Goal: Task Accomplishment & Management: Manage account settings

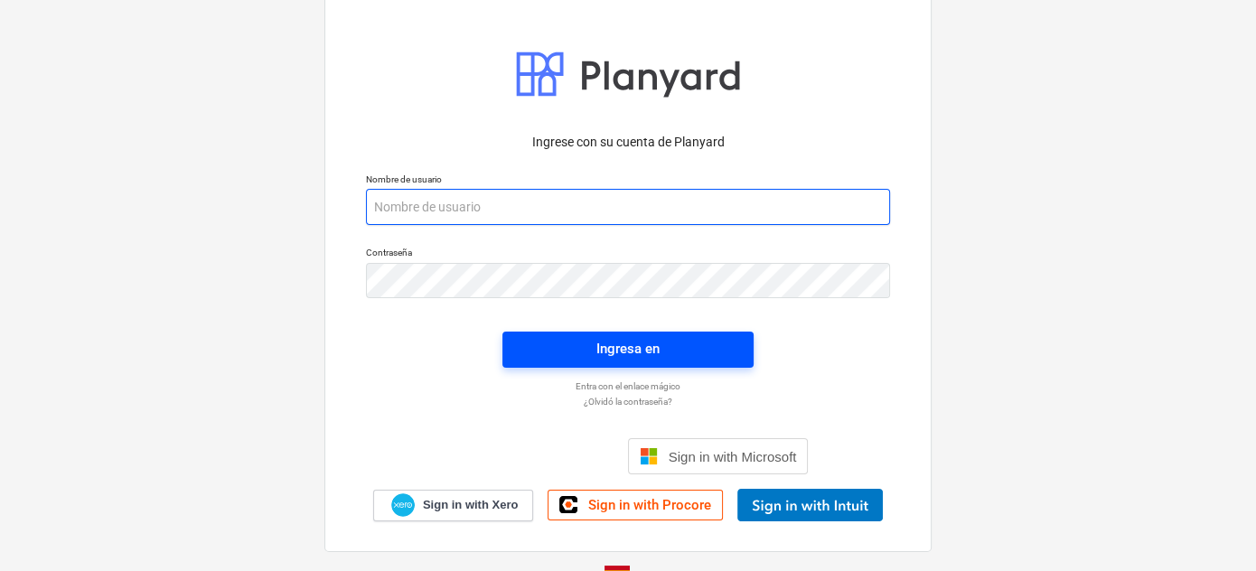
type input "[EMAIL_ADDRESS][DOMAIN_NAME]"
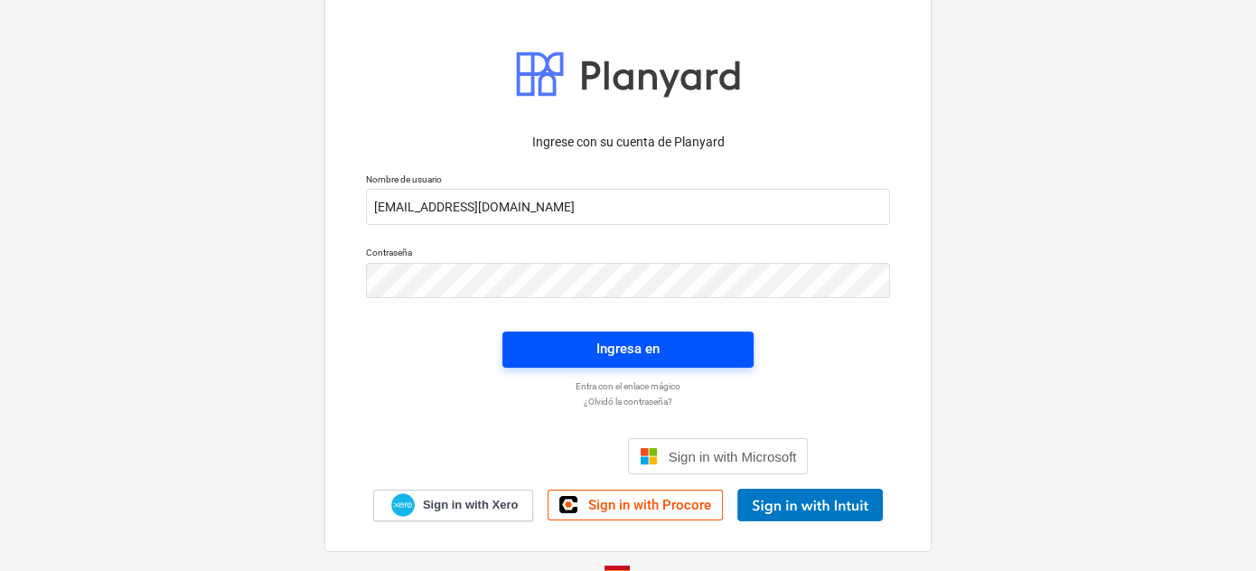
click at [617, 346] on div "Ingresa en" at bounding box center [627, 348] width 63 height 23
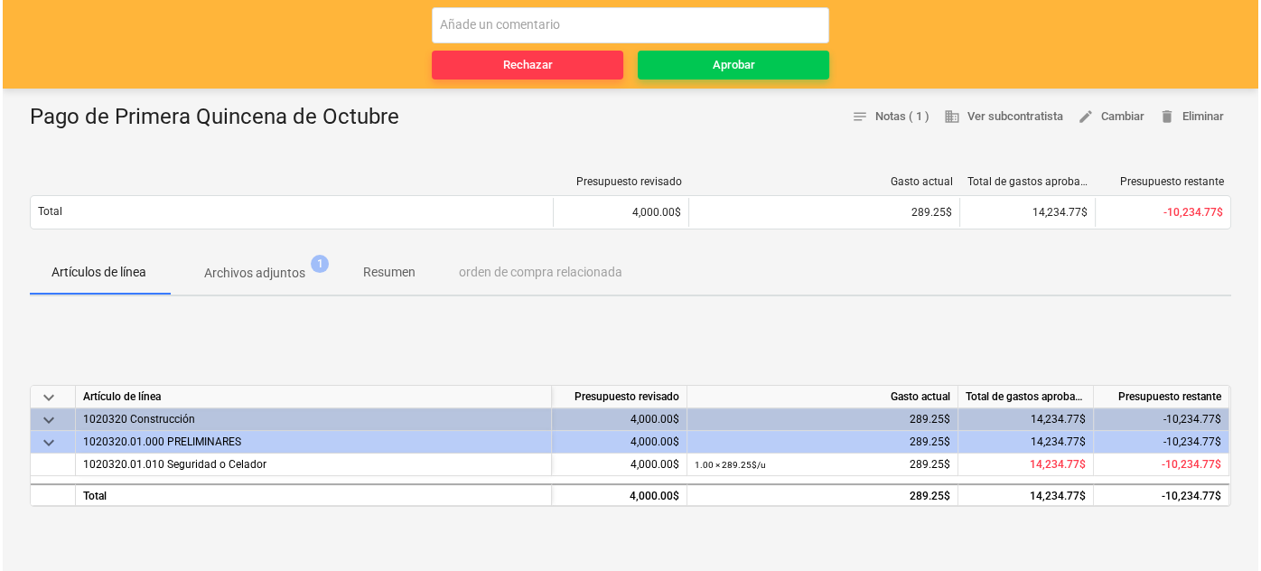
scroll to position [164, 0]
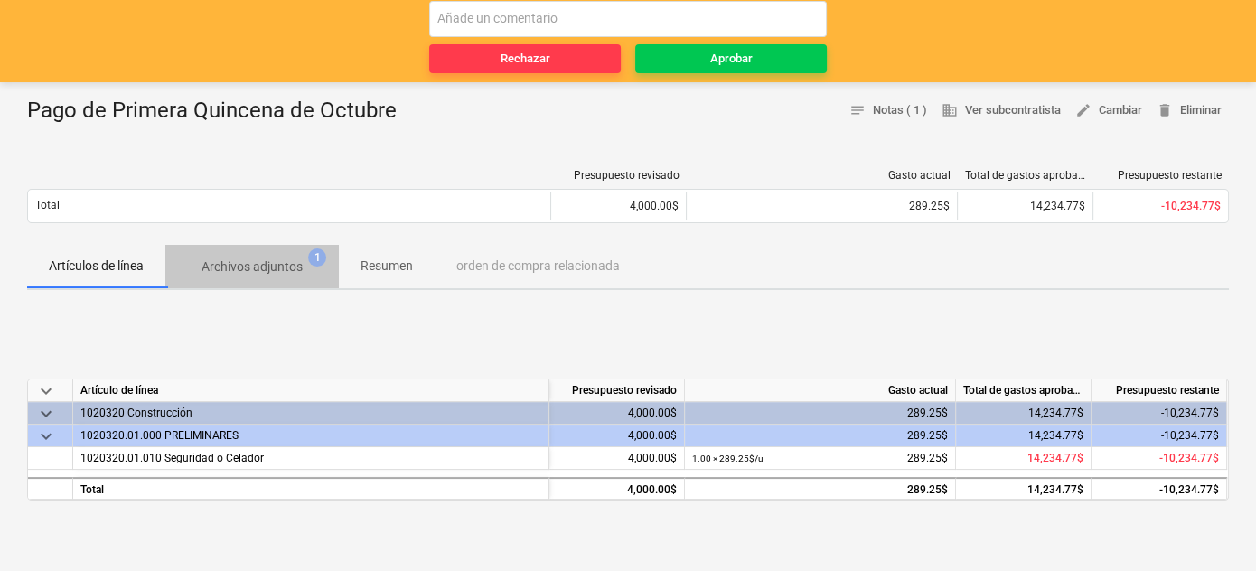
click at [276, 269] on p "Archivos adjuntos" at bounding box center [251, 267] width 101 height 19
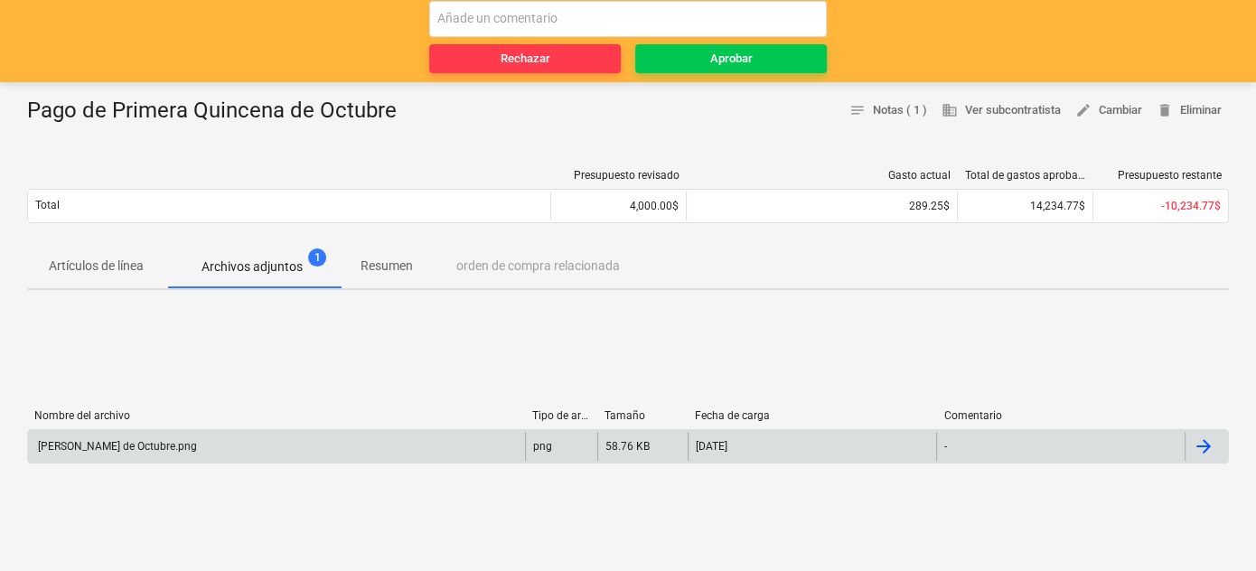
click at [140, 443] on div "[PERSON_NAME] de Octubre.png" at bounding box center [116, 446] width 162 height 13
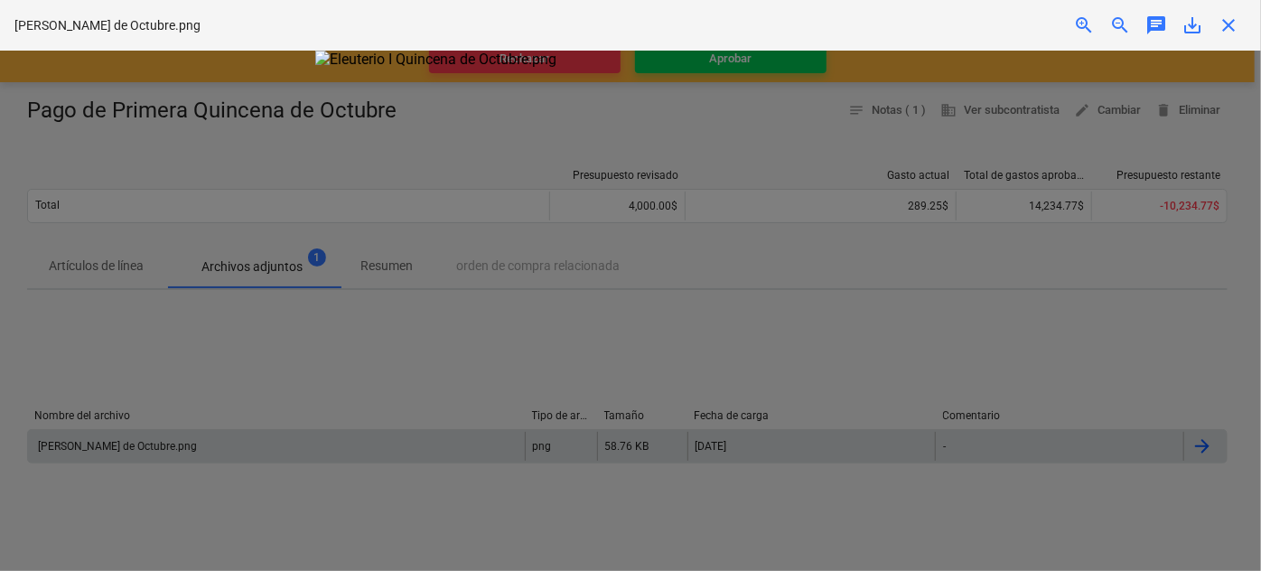
scroll to position [45, 0]
click at [231, 165] on div at bounding box center [630, 311] width 1261 height 520
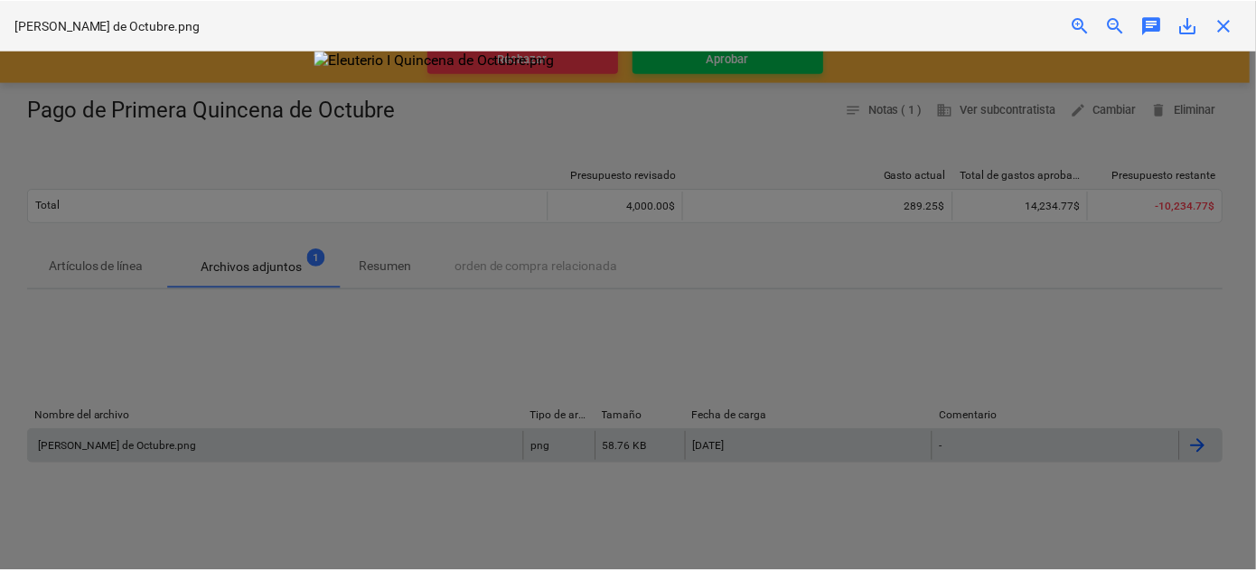
scroll to position [0, 0]
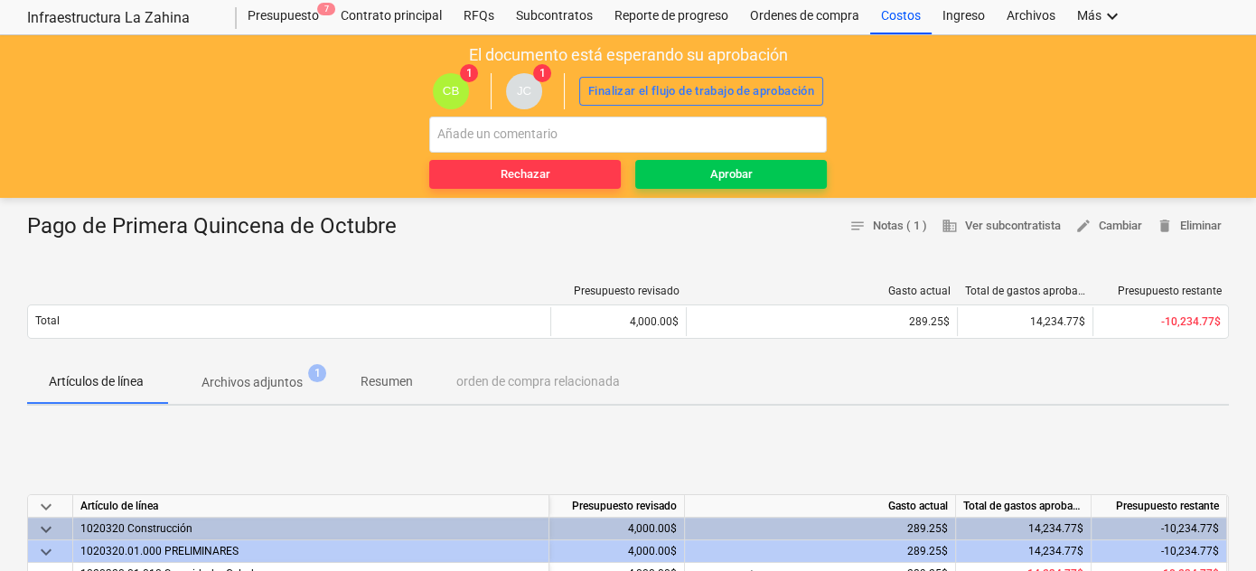
scroll to position [164, 0]
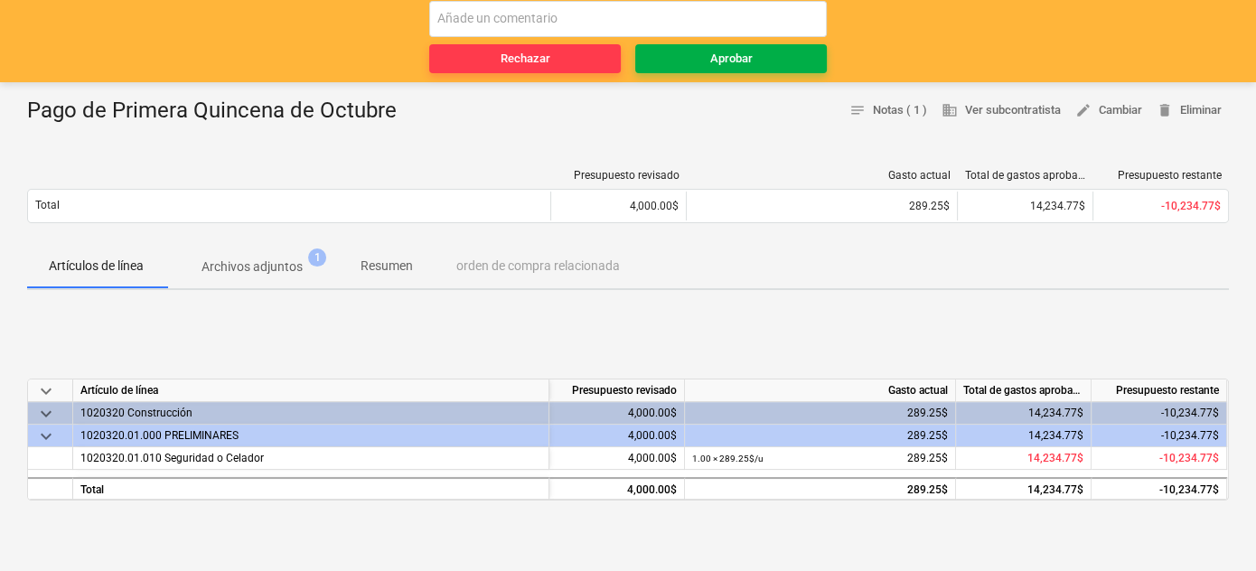
click at [754, 56] on span "Aprobar" at bounding box center [730, 59] width 177 height 21
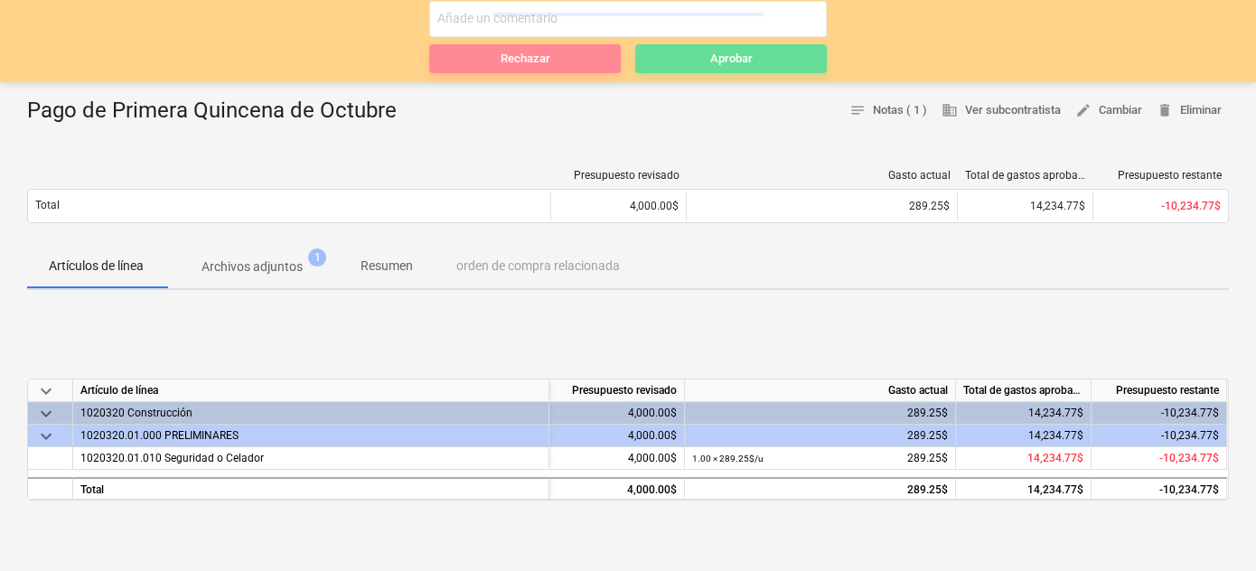
scroll to position [0, 0]
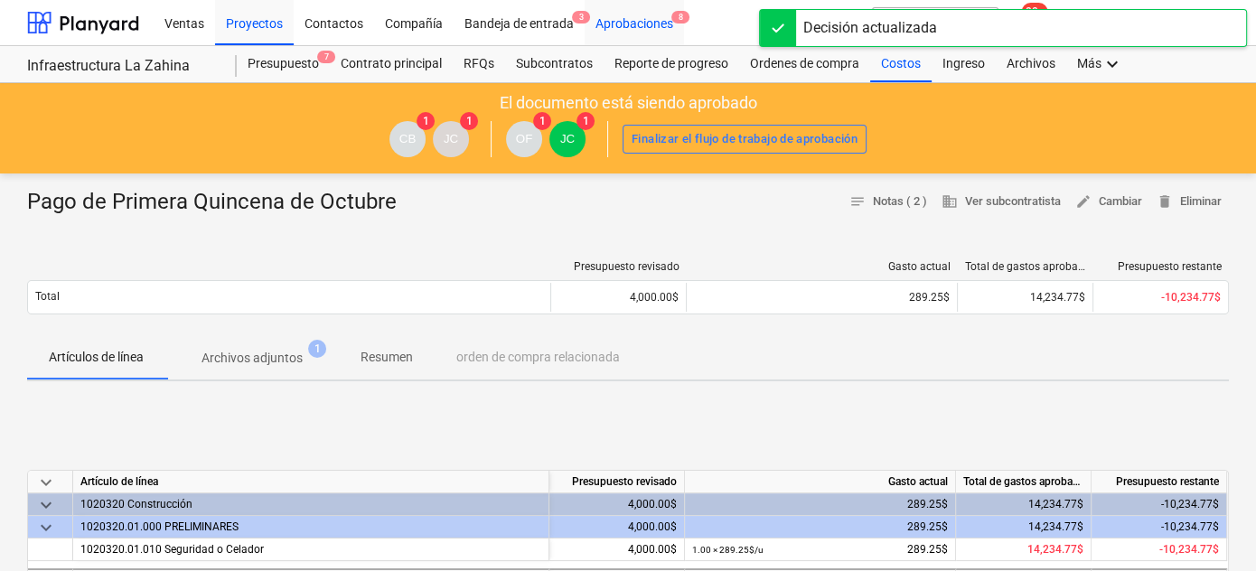
click at [627, 18] on div "Aprobaciones 8" at bounding box center [634, 22] width 99 height 46
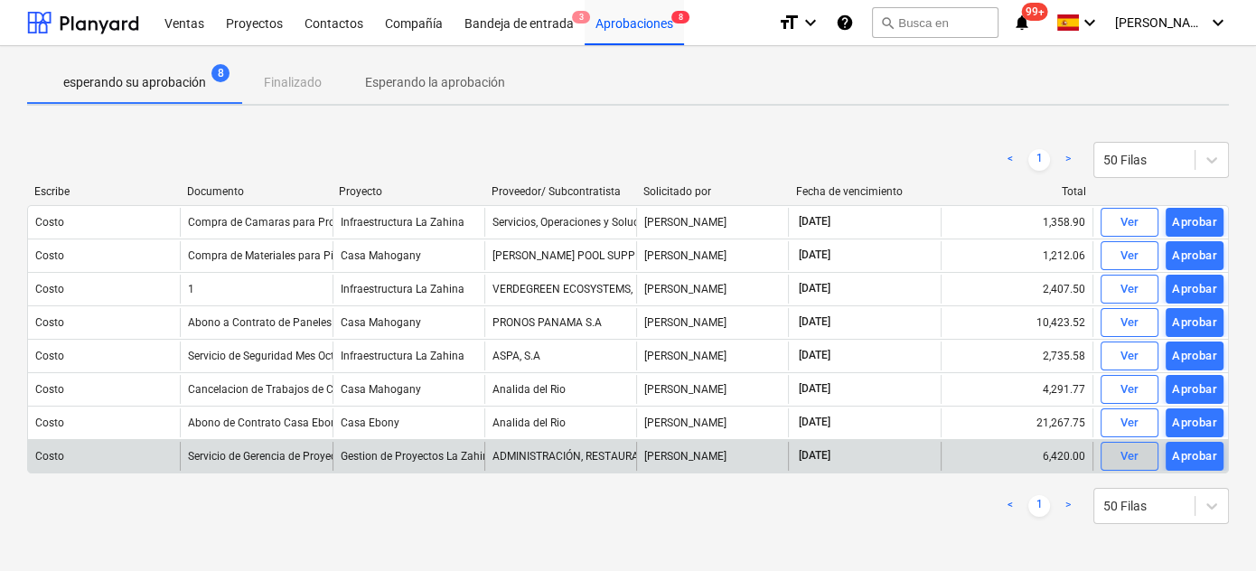
click at [1128, 453] on div "Ver" at bounding box center [1128, 456] width 19 height 21
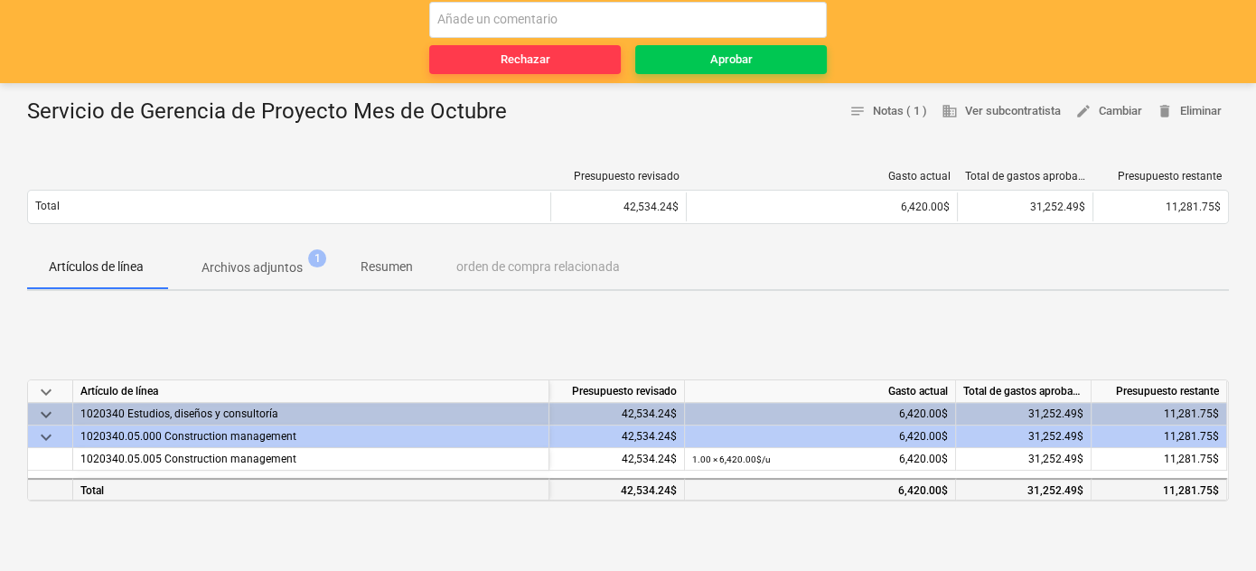
scroll to position [246, 0]
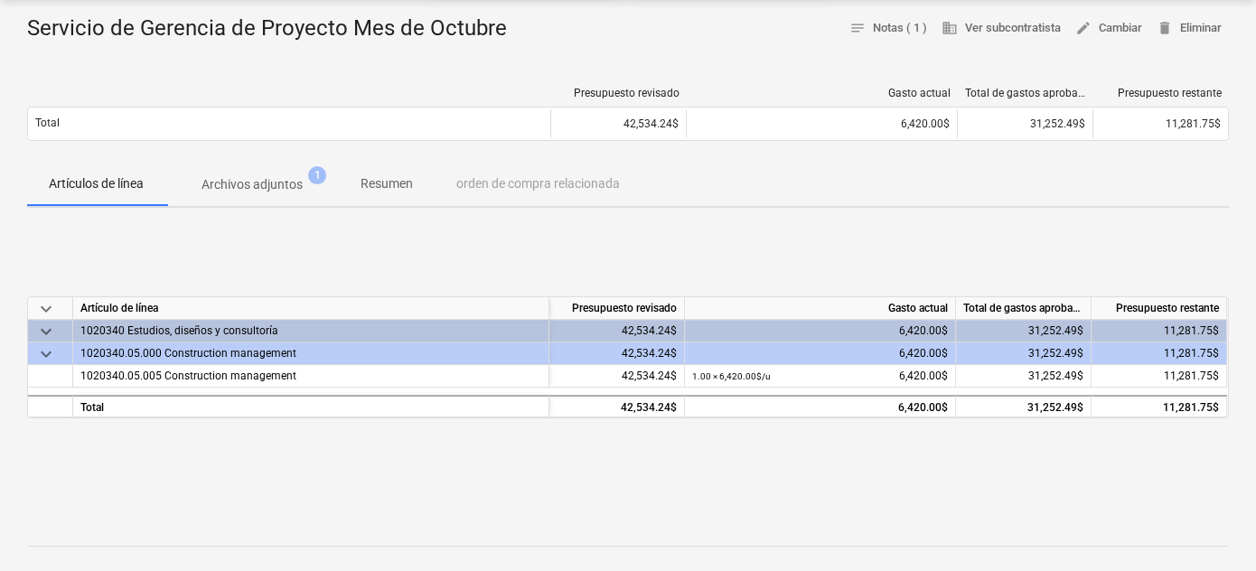
click at [260, 186] on p "Archivos adjuntos" at bounding box center [251, 184] width 101 height 19
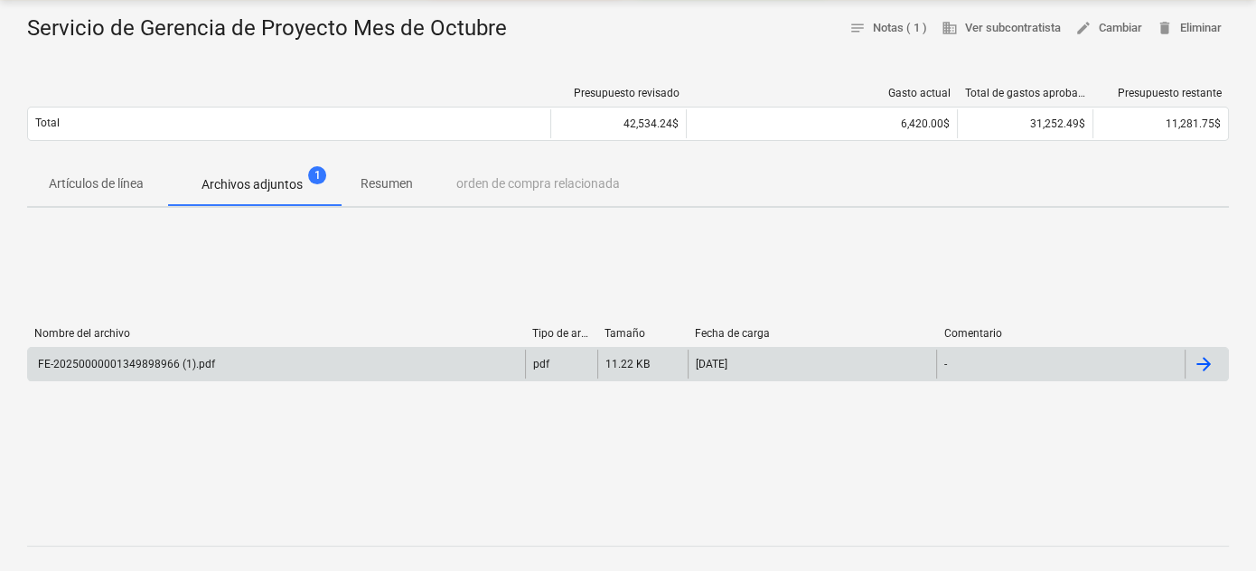
click at [136, 361] on div "FE-20250000001349898966 (1).pdf" at bounding box center [125, 364] width 180 height 13
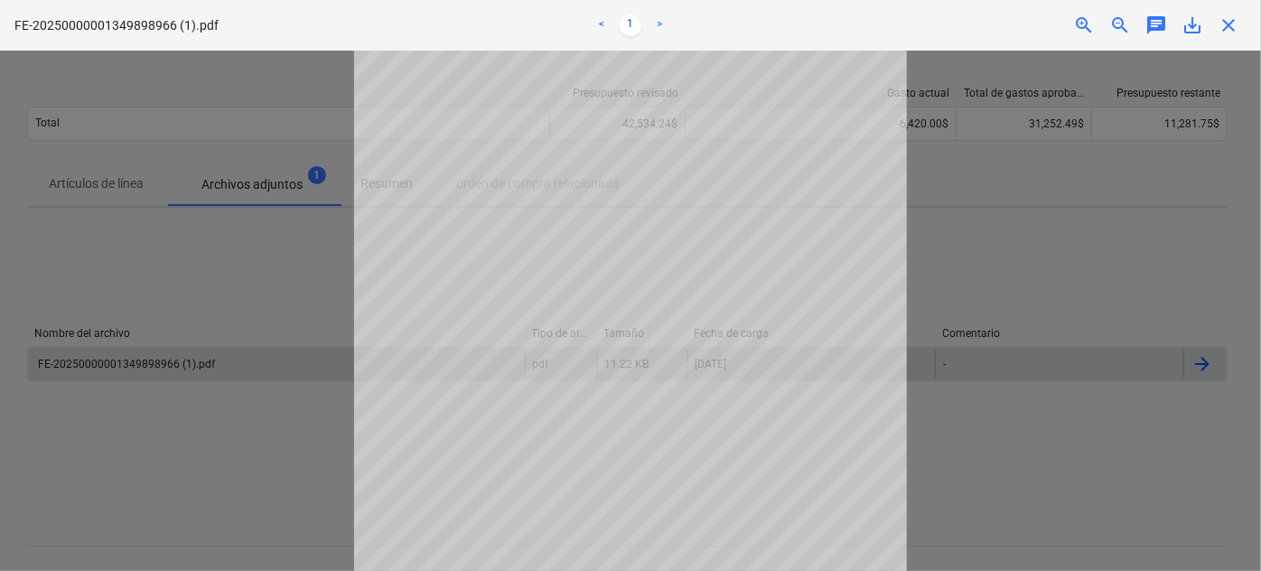
click at [233, 286] on div at bounding box center [630, 311] width 1261 height 520
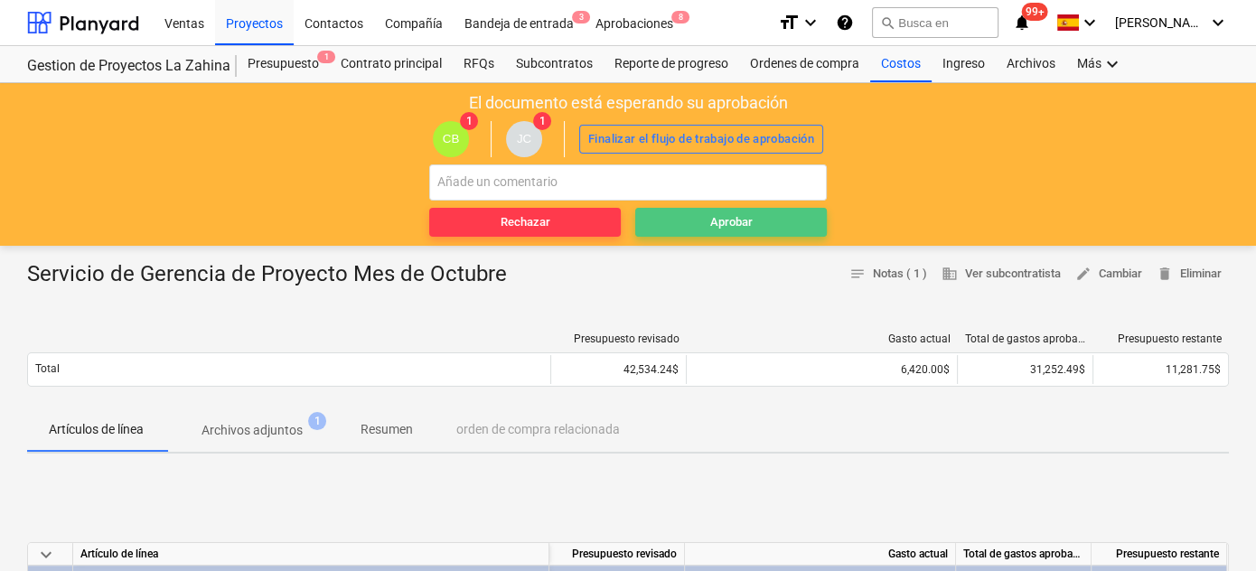
click at [742, 223] on div "Aprobar" at bounding box center [731, 222] width 42 height 21
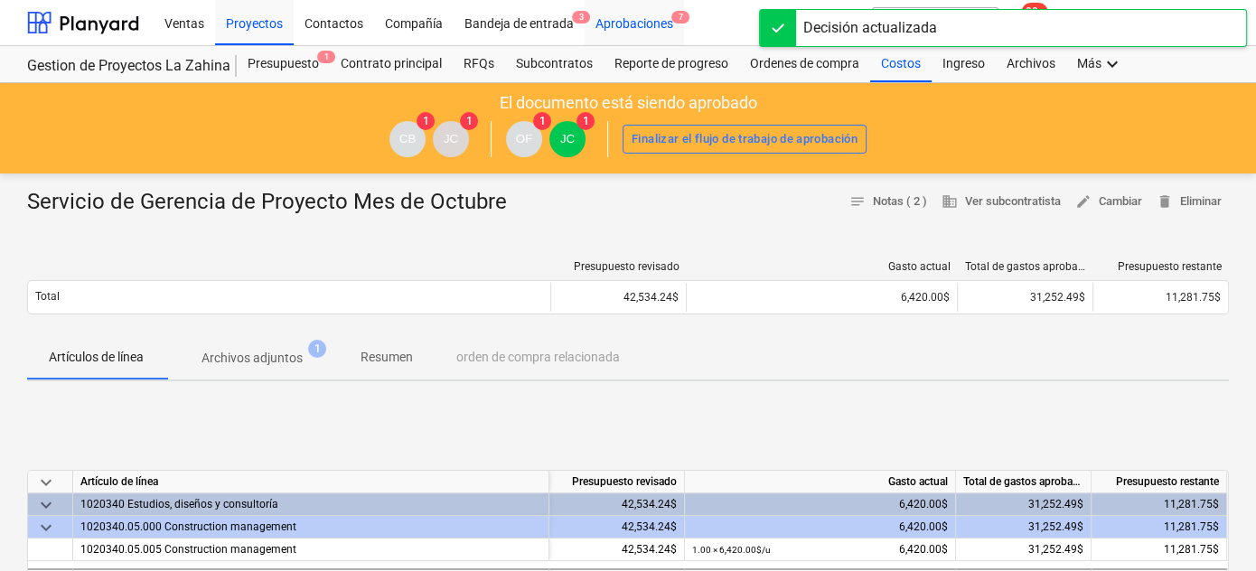
click at [622, 27] on div "Aprobaciones 7" at bounding box center [634, 22] width 99 height 46
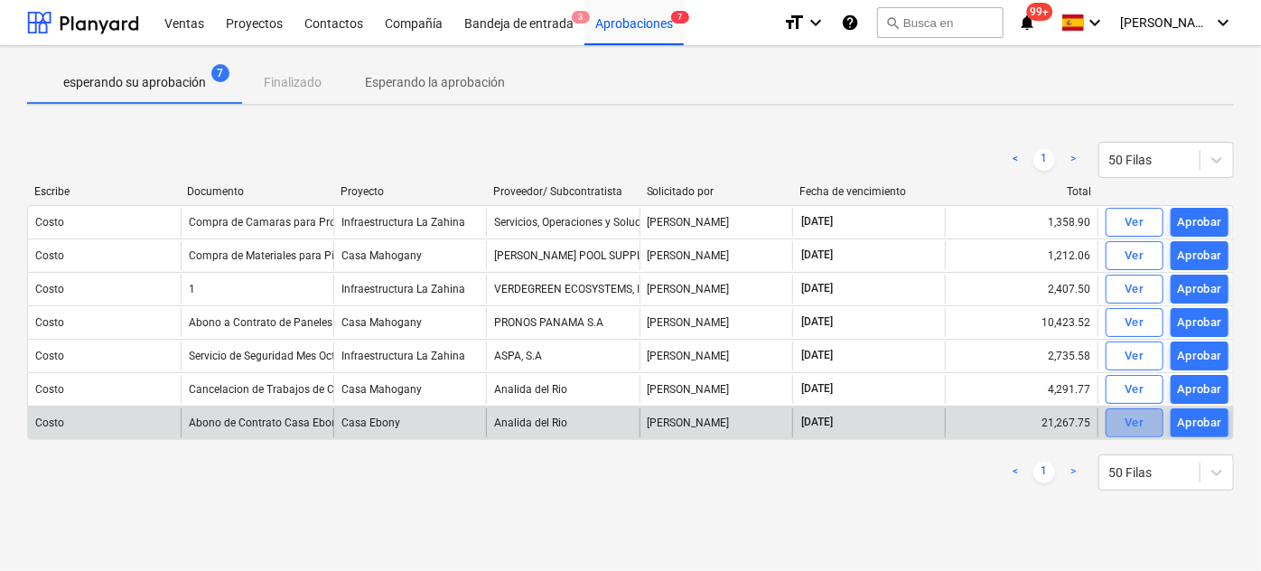
click at [1135, 419] on div "Ver" at bounding box center [1134, 423] width 19 height 21
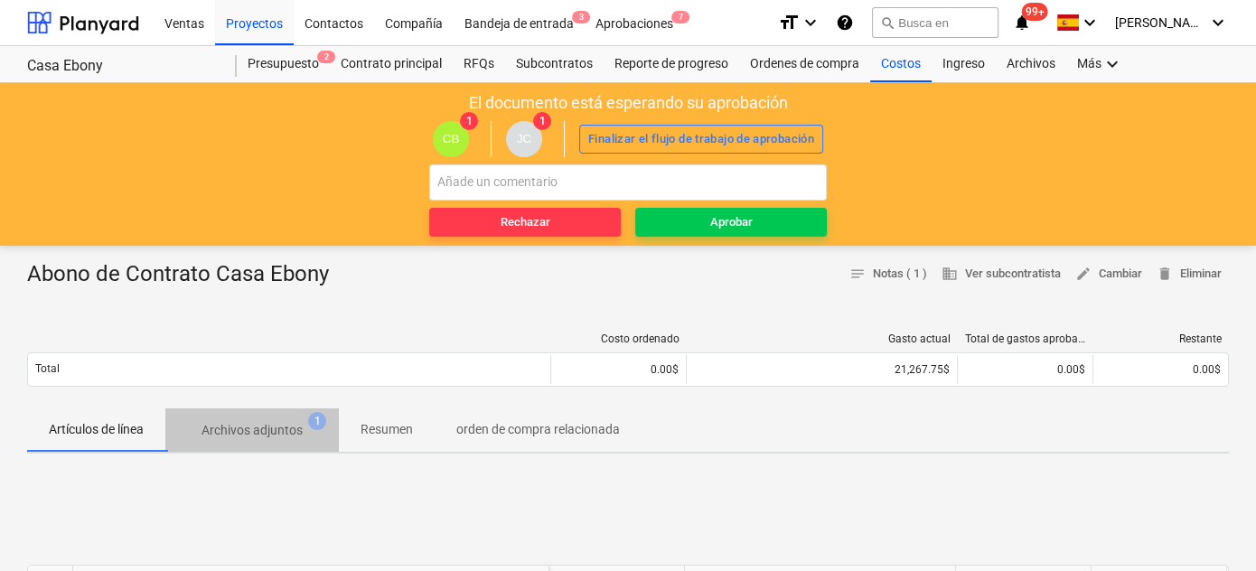
click at [255, 427] on p "Archivos adjuntos" at bounding box center [251, 430] width 101 height 19
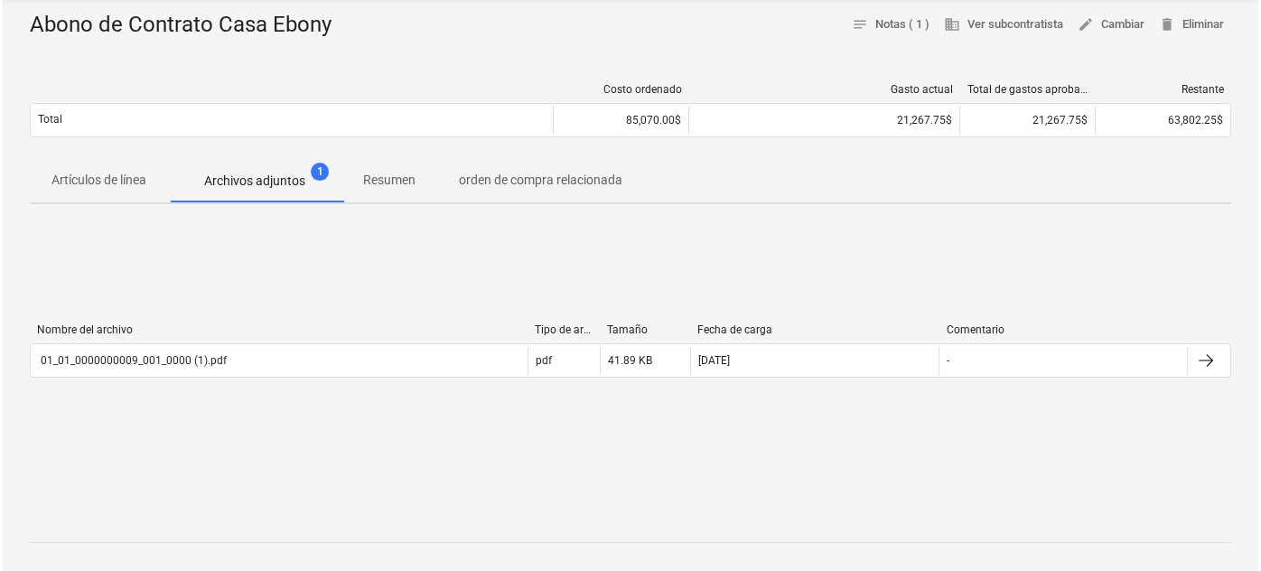
scroll to position [328, 0]
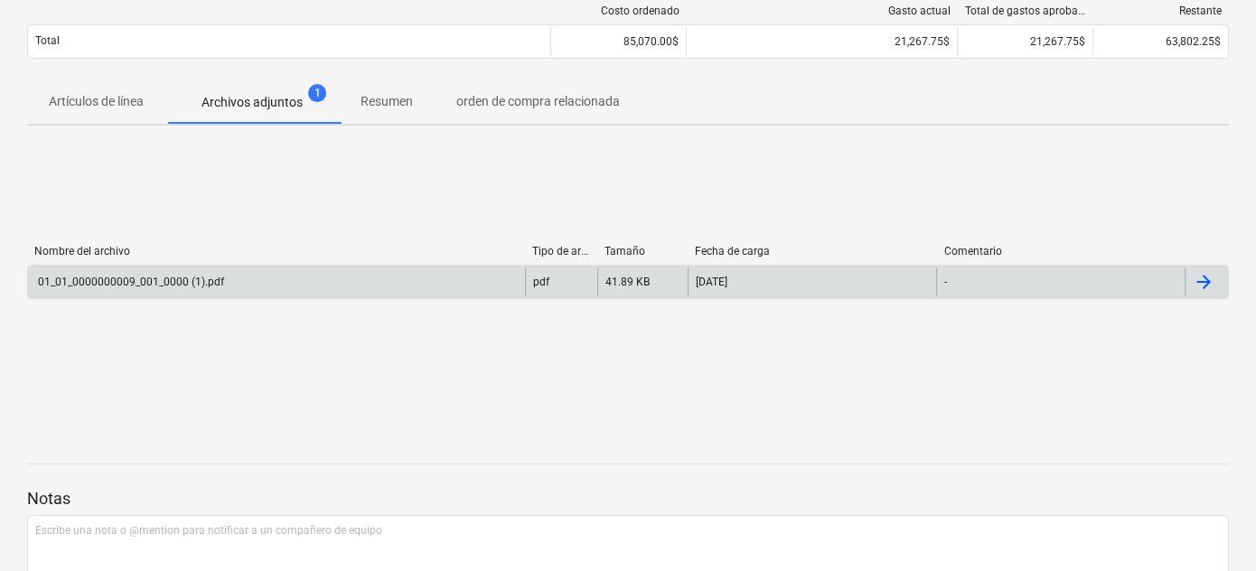
click at [164, 276] on div "01_01_0000000009_001_0000 (1).pdf" at bounding box center [129, 282] width 189 height 13
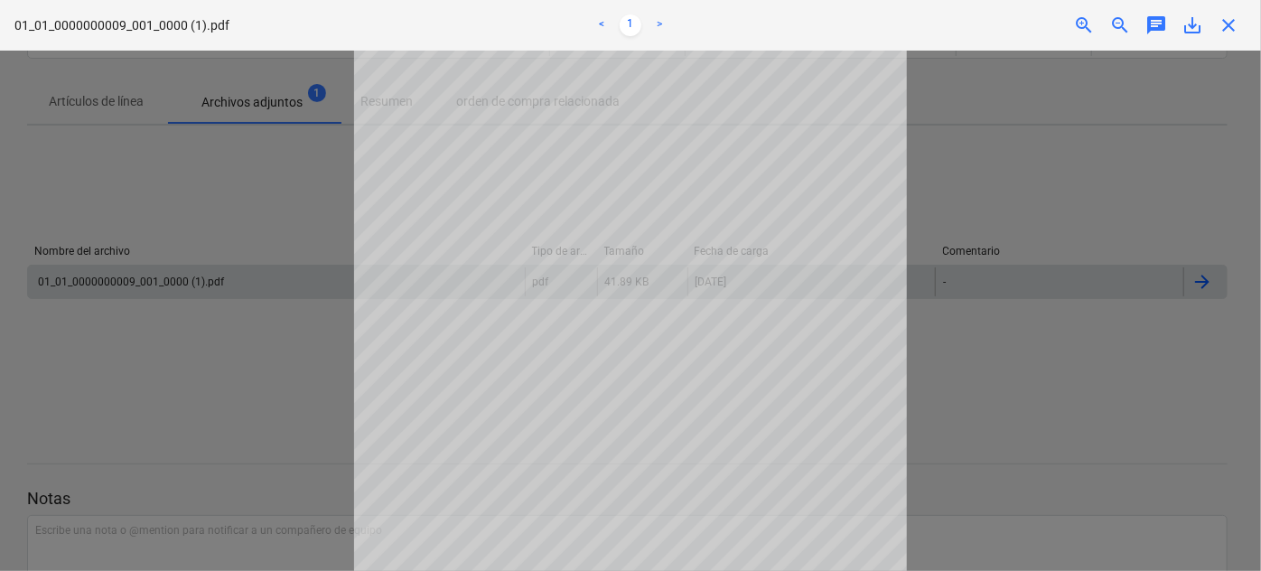
scroll to position [0, 0]
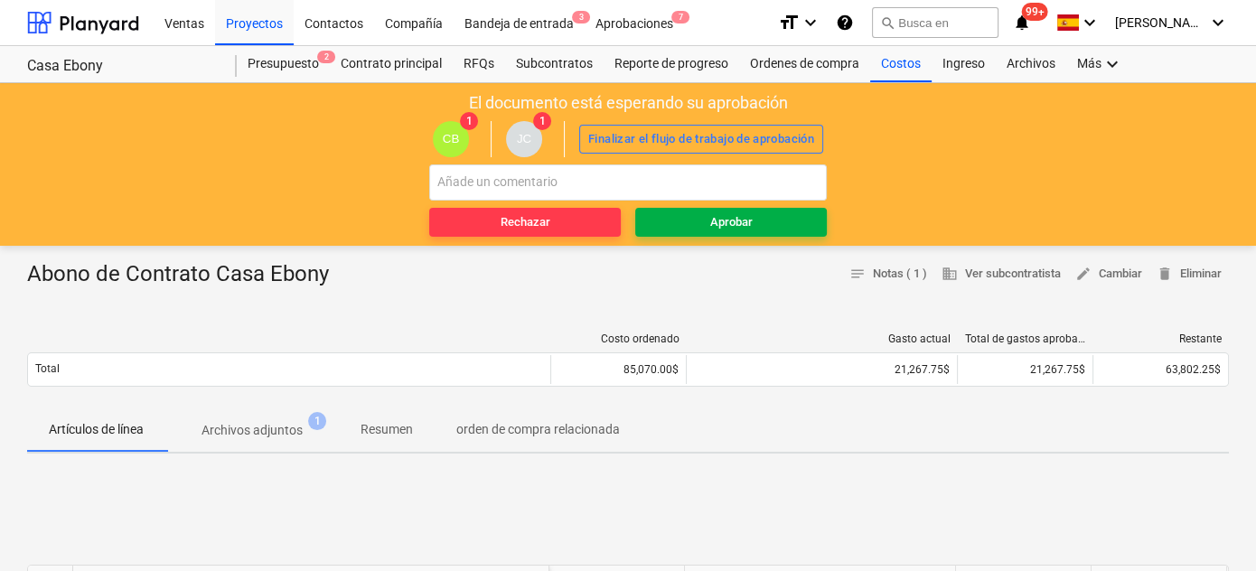
click at [753, 223] on span "Aprobar" at bounding box center [730, 222] width 177 height 21
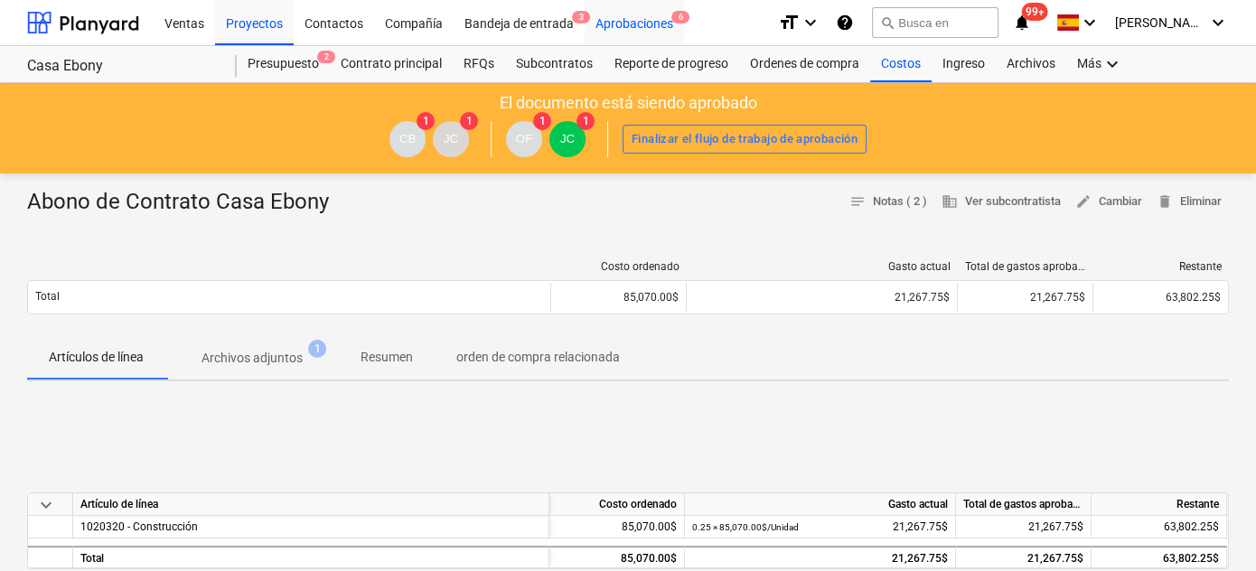
click at [653, 30] on div "Aprobaciones 6" at bounding box center [634, 22] width 99 height 46
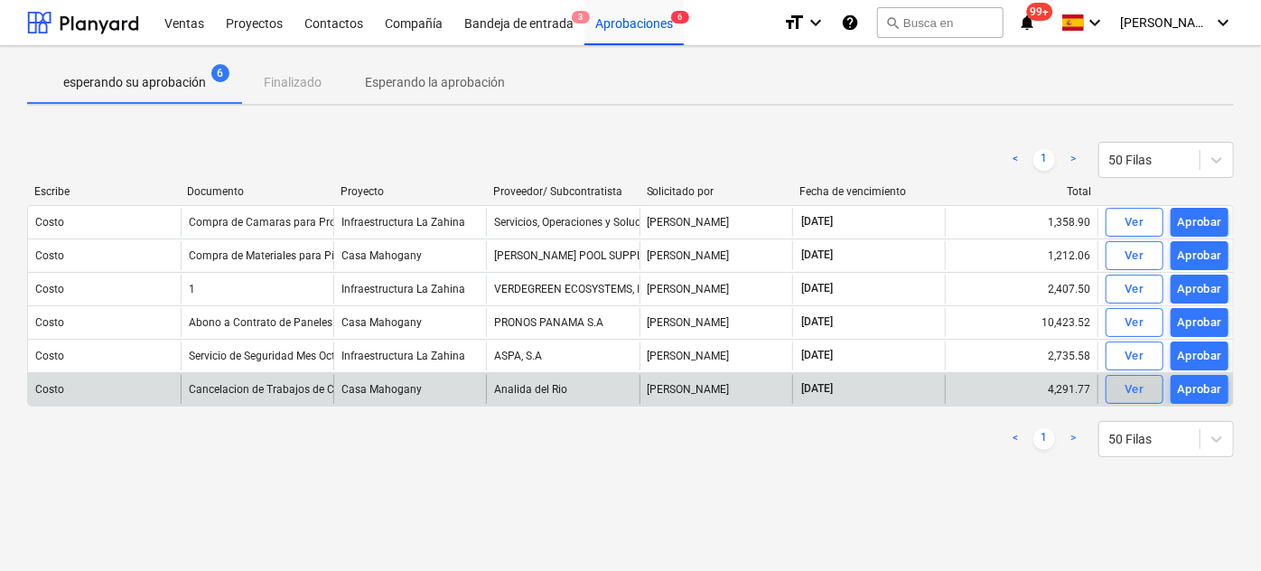
click at [1137, 382] on div "Ver" at bounding box center [1134, 389] width 19 height 21
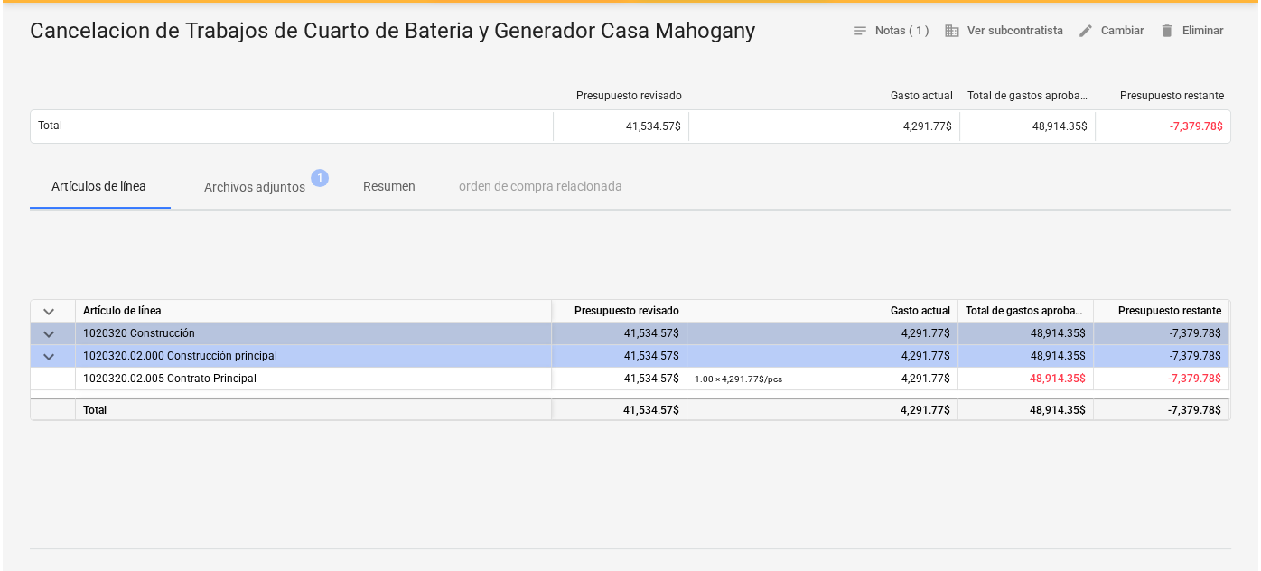
scroll to position [246, 0]
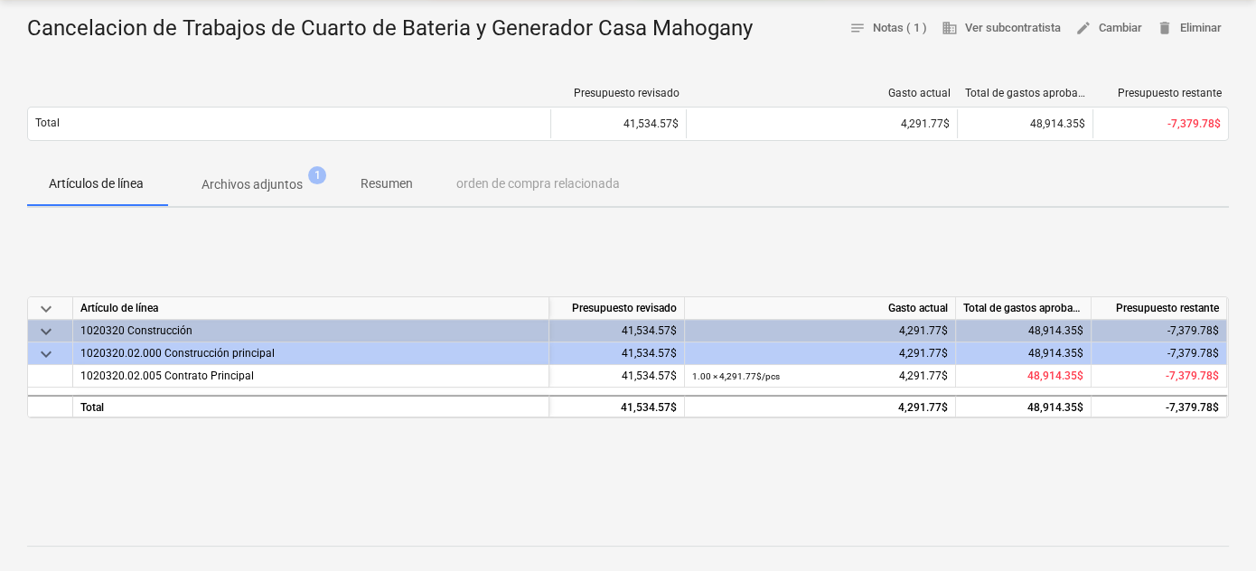
click at [279, 181] on p "Archivos adjuntos" at bounding box center [251, 184] width 101 height 19
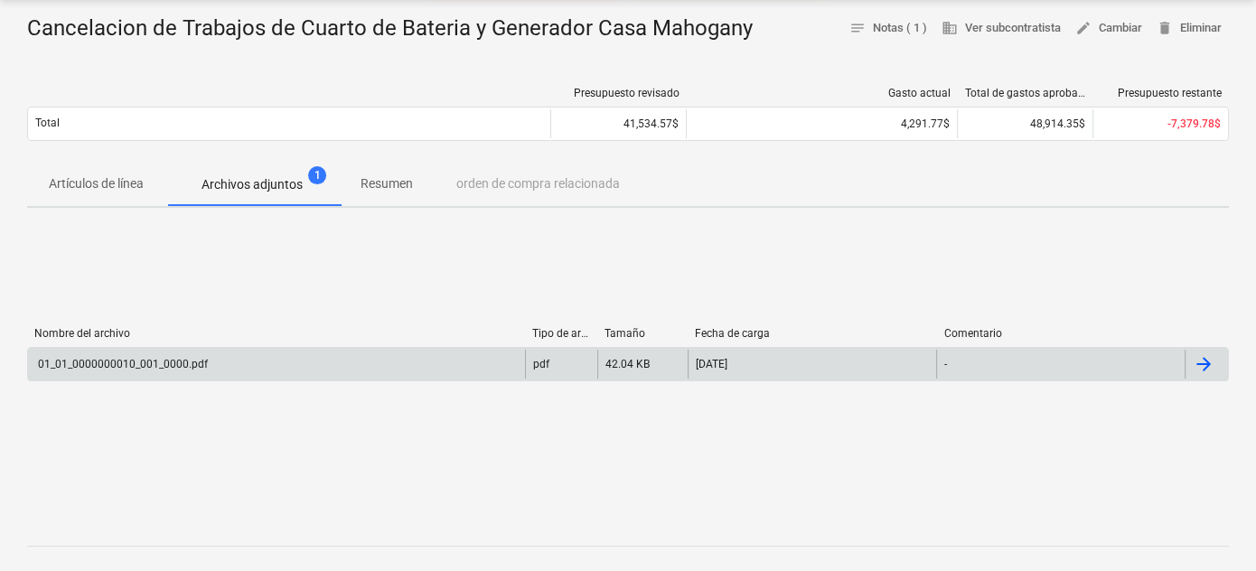
click at [152, 359] on div "01_01_0000000010_001_0000.pdf" at bounding box center [121, 364] width 173 height 13
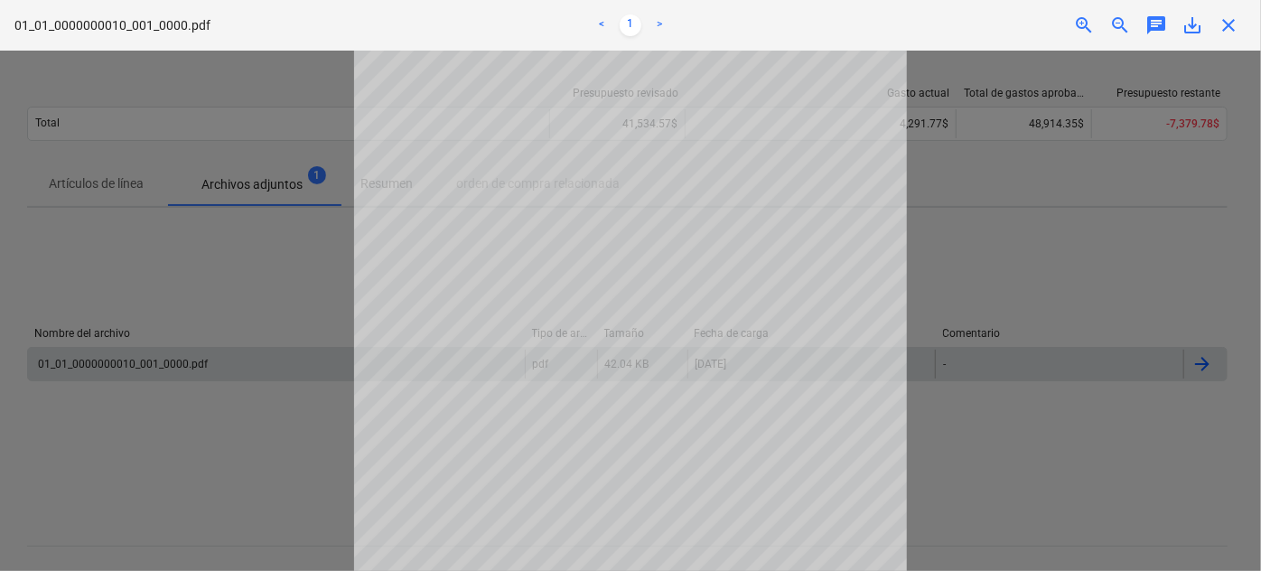
drag, startPoint x: 231, startPoint y: 433, endPoint x: 221, endPoint y: 414, distance: 21.4
click at [229, 428] on div at bounding box center [630, 311] width 1261 height 520
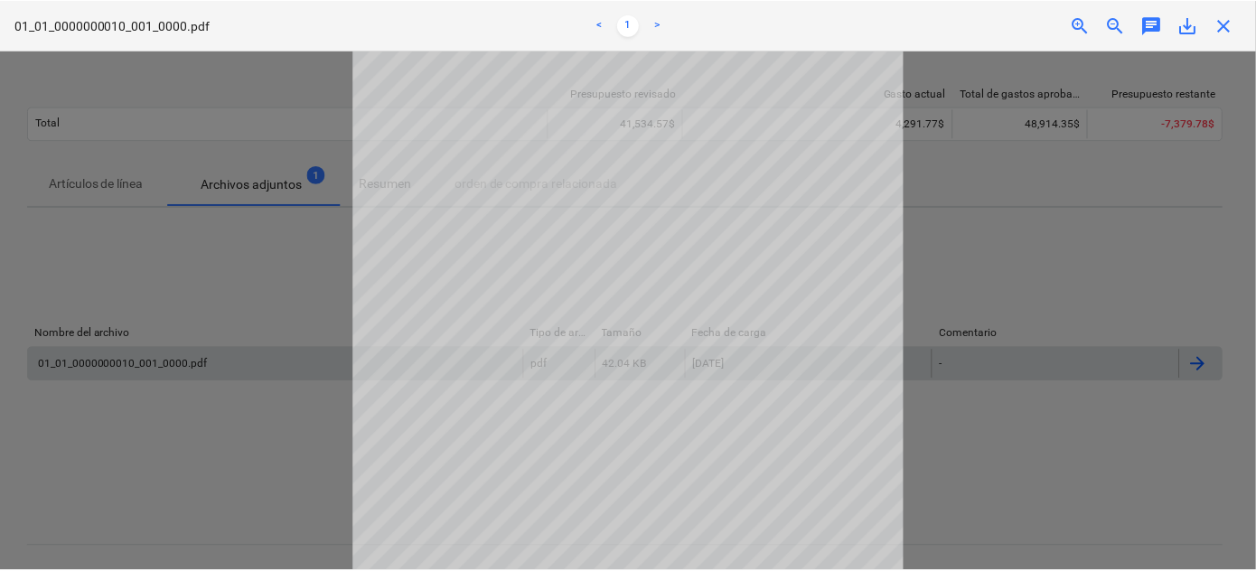
scroll to position [5, 0]
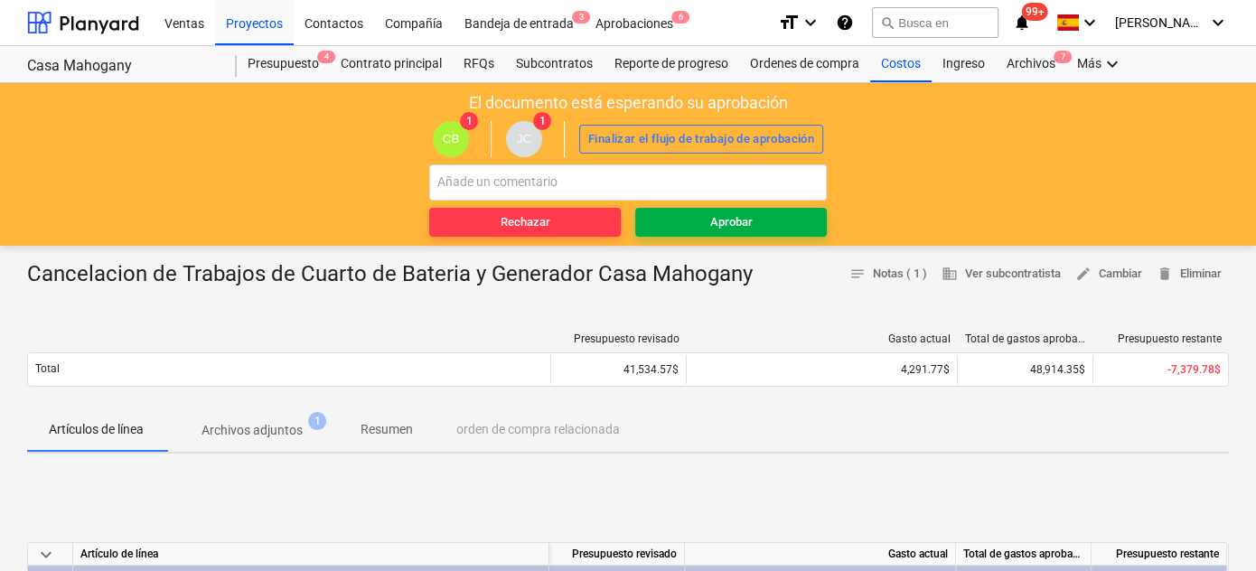
click at [744, 219] on div "Aprobar" at bounding box center [731, 222] width 42 height 21
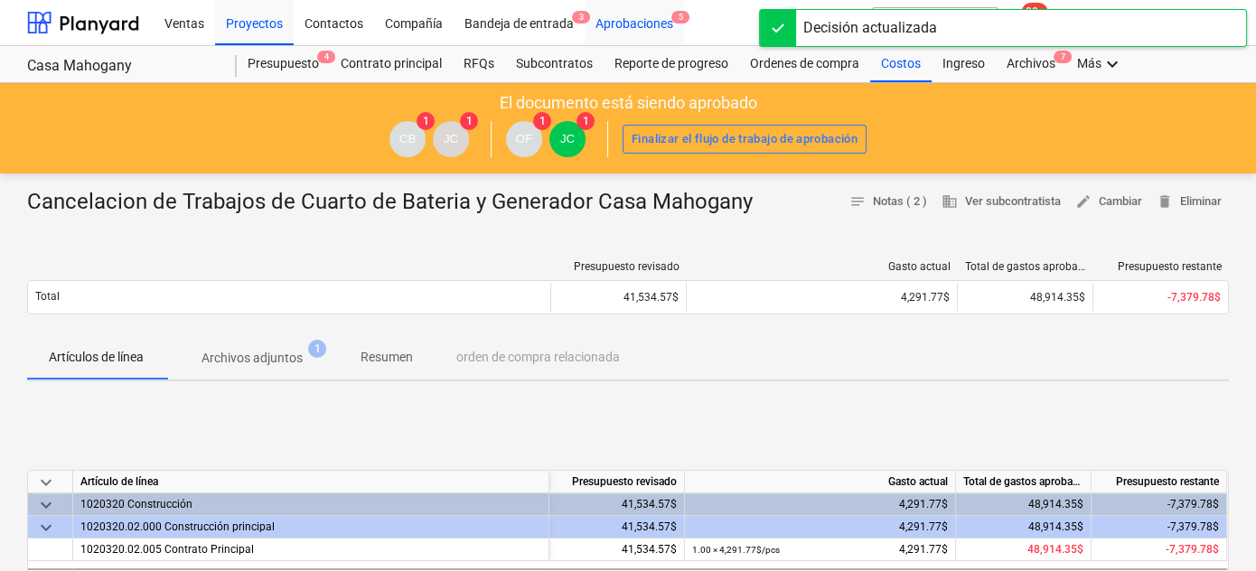
click at [619, 25] on div "Aprobaciones 5" at bounding box center [634, 22] width 99 height 46
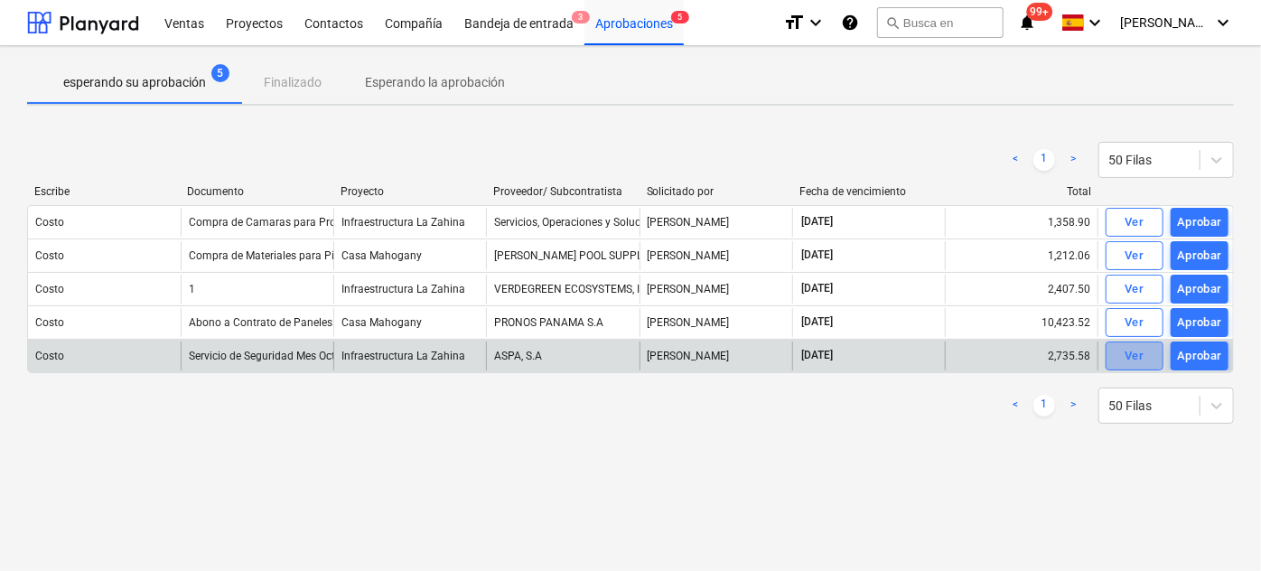
click at [1122, 352] on span "Ver" at bounding box center [1135, 356] width 40 height 21
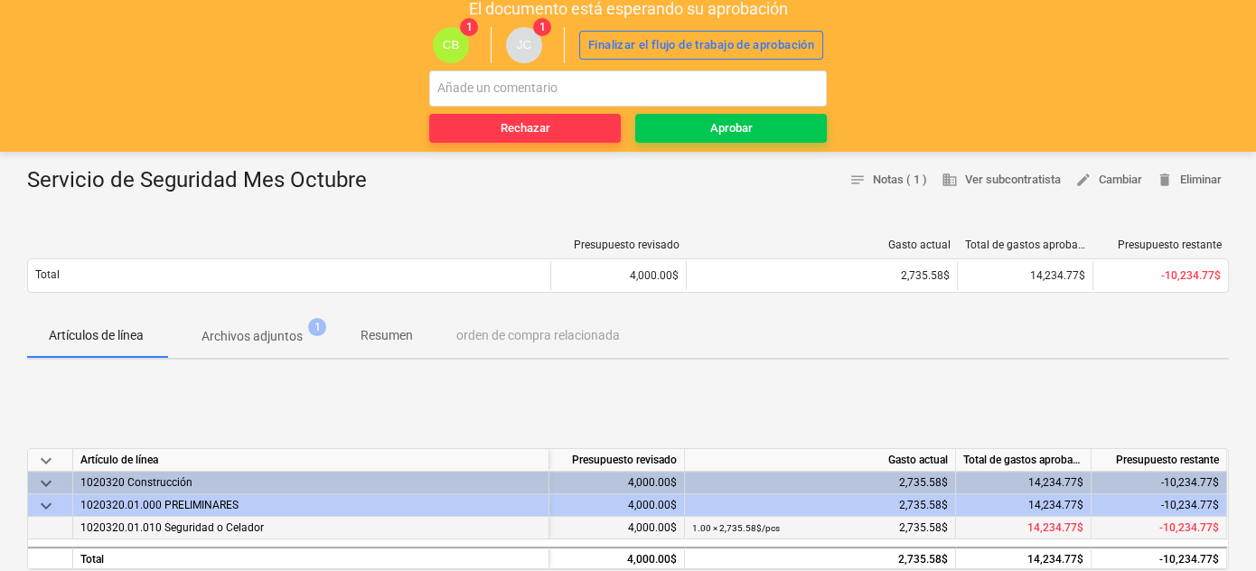
scroll to position [81, 0]
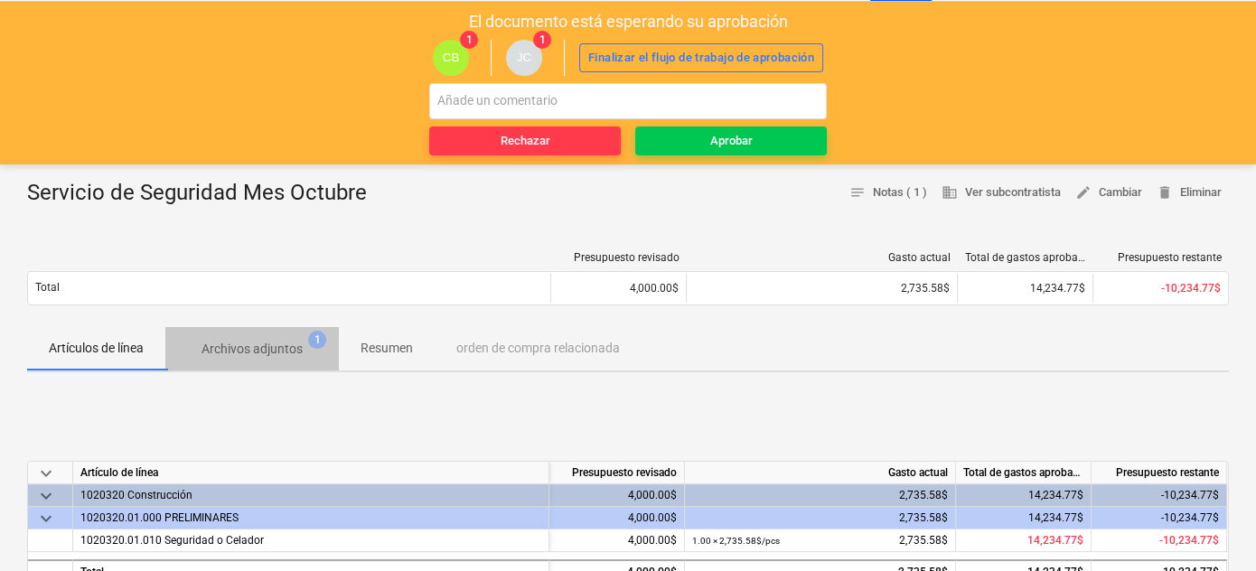
click at [250, 342] on p "Archivos adjuntos" at bounding box center [251, 349] width 101 height 19
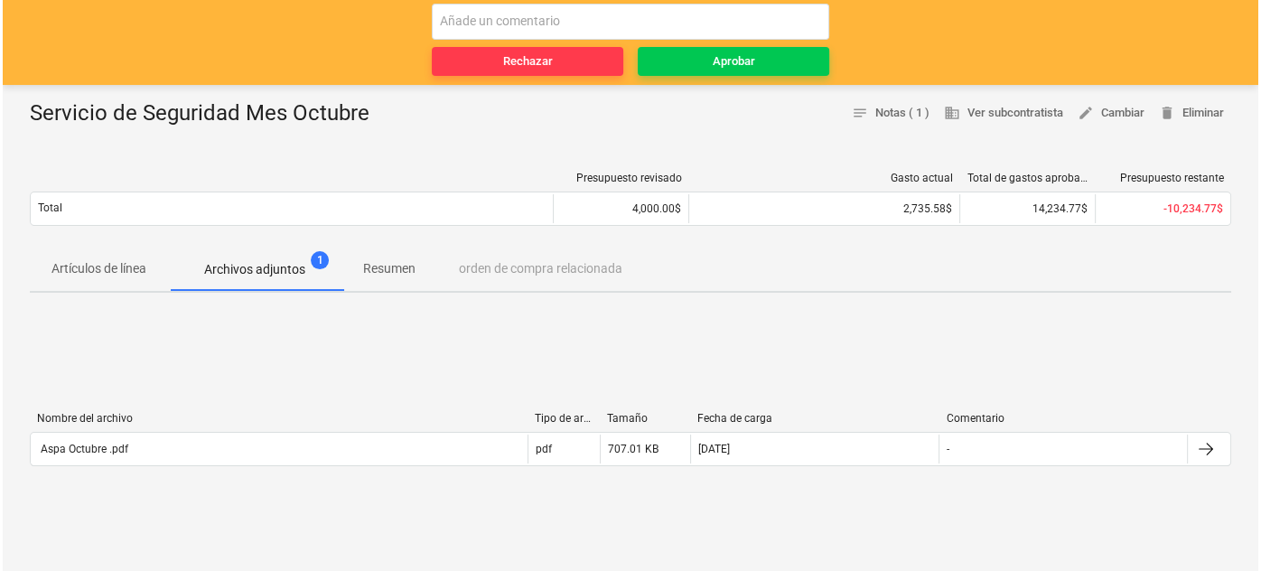
scroll to position [164, 0]
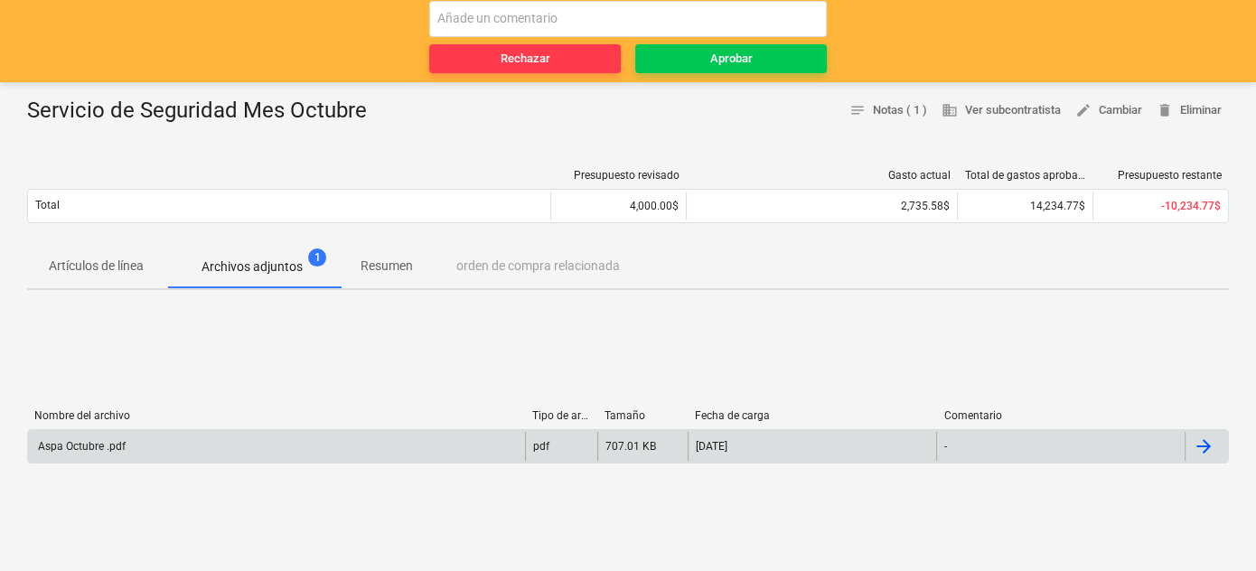
click at [87, 433] on div "Aspa Octubre .pdf" at bounding box center [276, 446] width 497 height 29
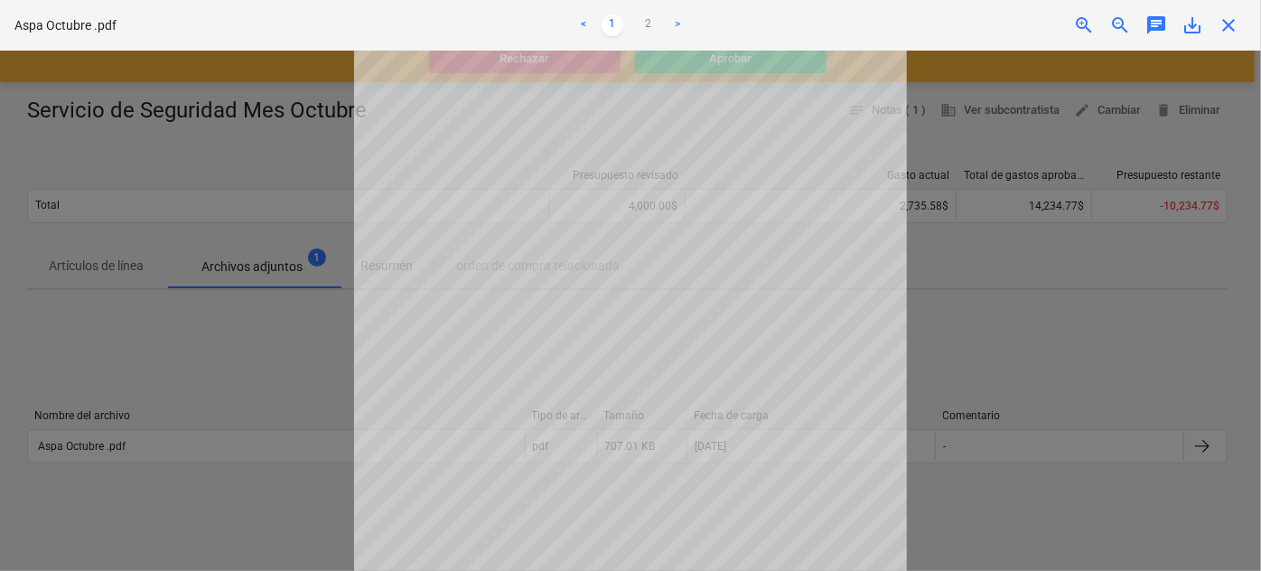
scroll to position [0, 0]
click at [216, 339] on div at bounding box center [630, 311] width 1261 height 520
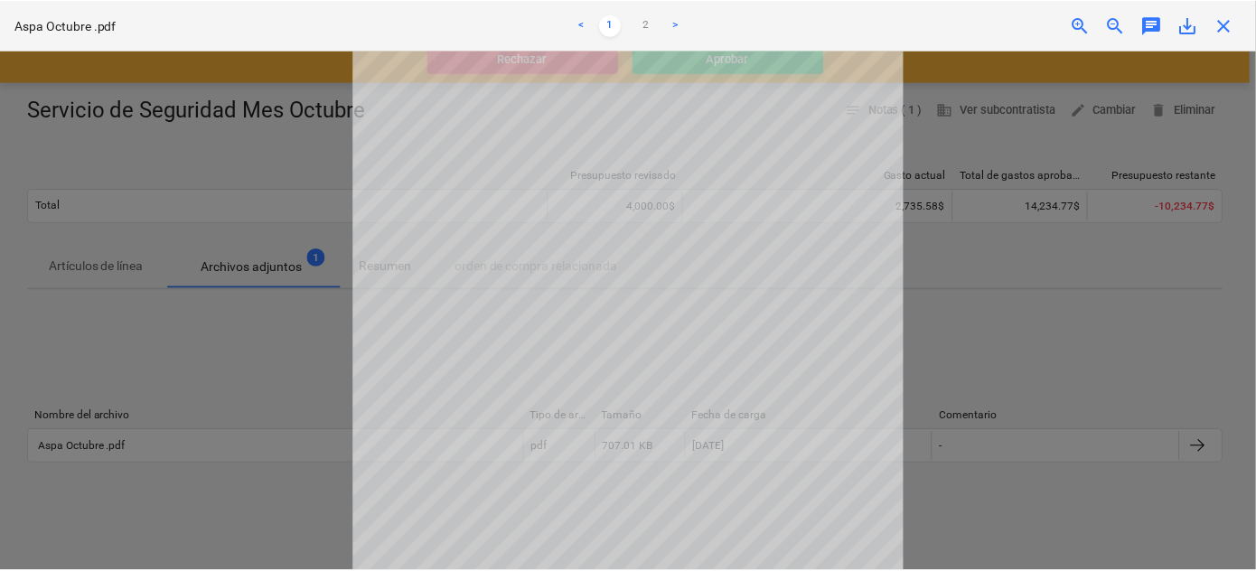
scroll to position [81, 0]
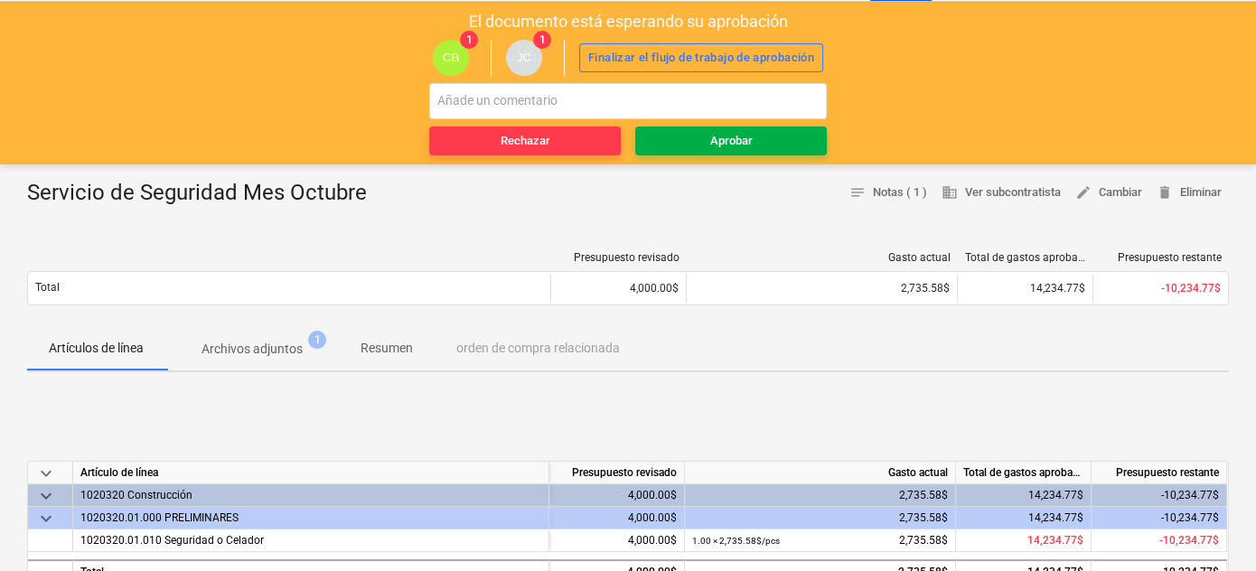
click at [716, 138] on div "Aprobar" at bounding box center [731, 141] width 42 height 21
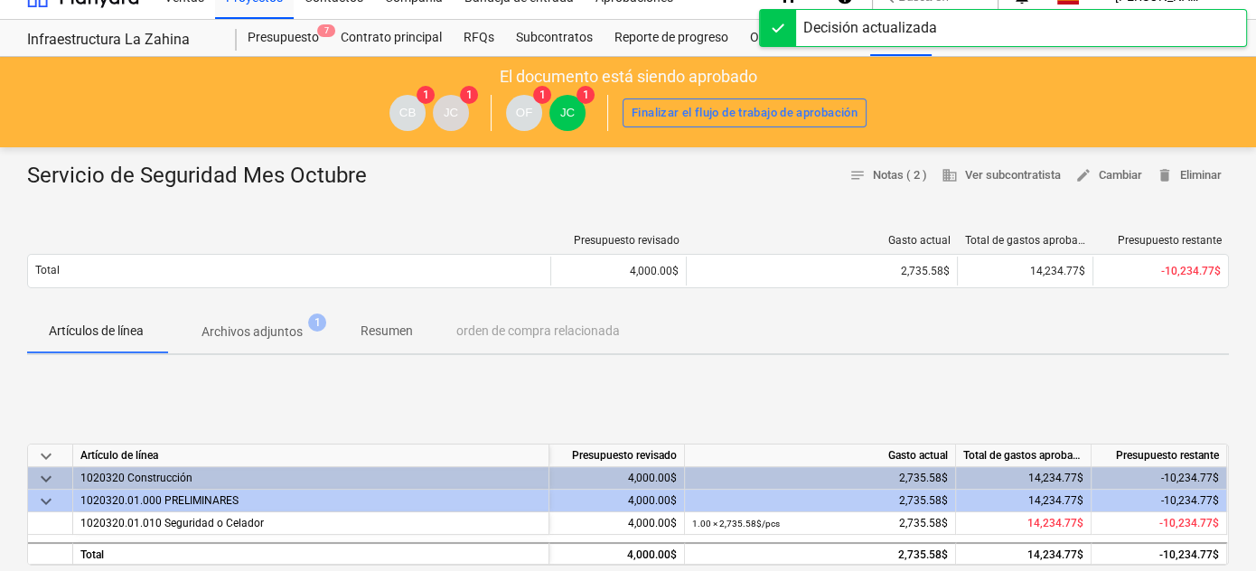
scroll to position [0, 0]
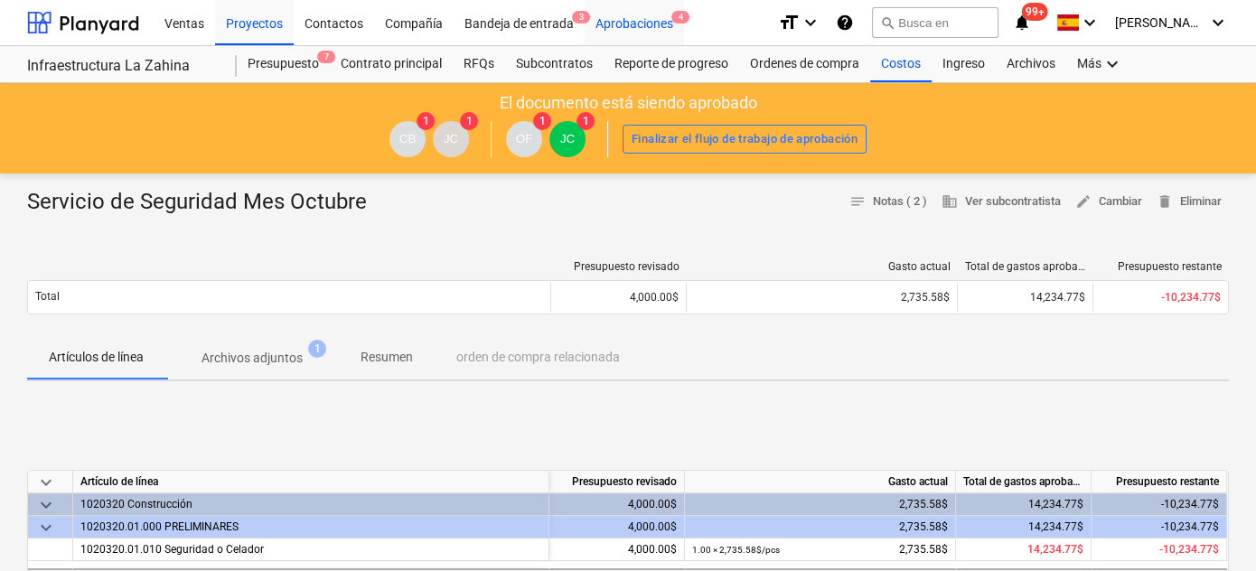
click at [629, 25] on div "Aprobaciones 4" at bounding box center [634, 22] width 99 height 46
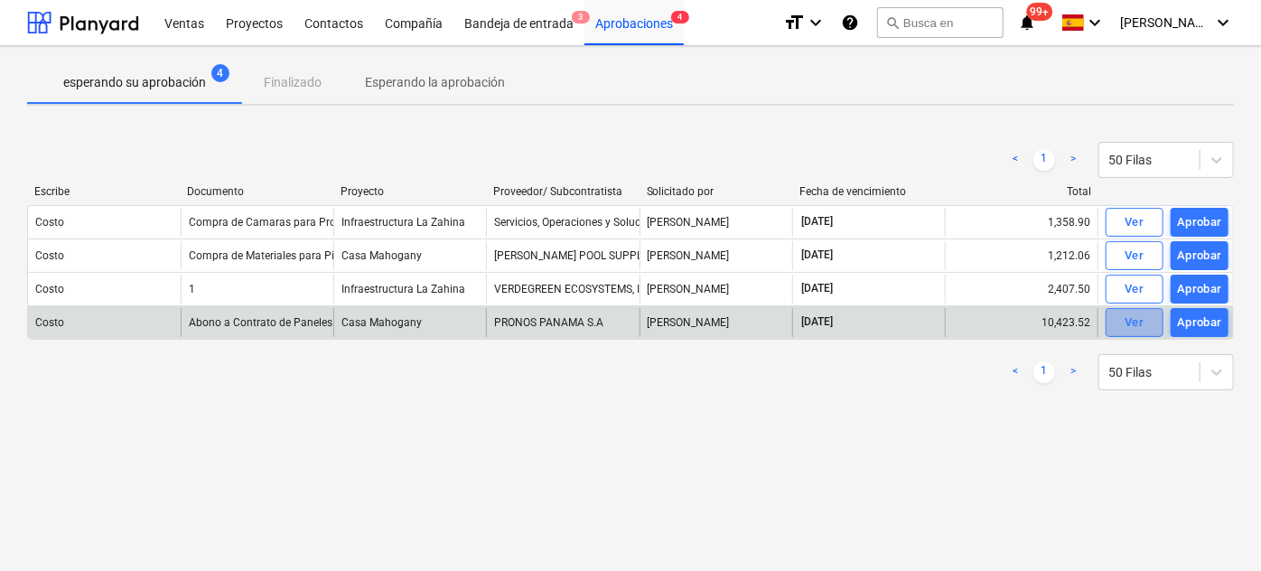
click at [1137, 328] on div "Ver" at bounding box center [1134, 323] width 19 height 21
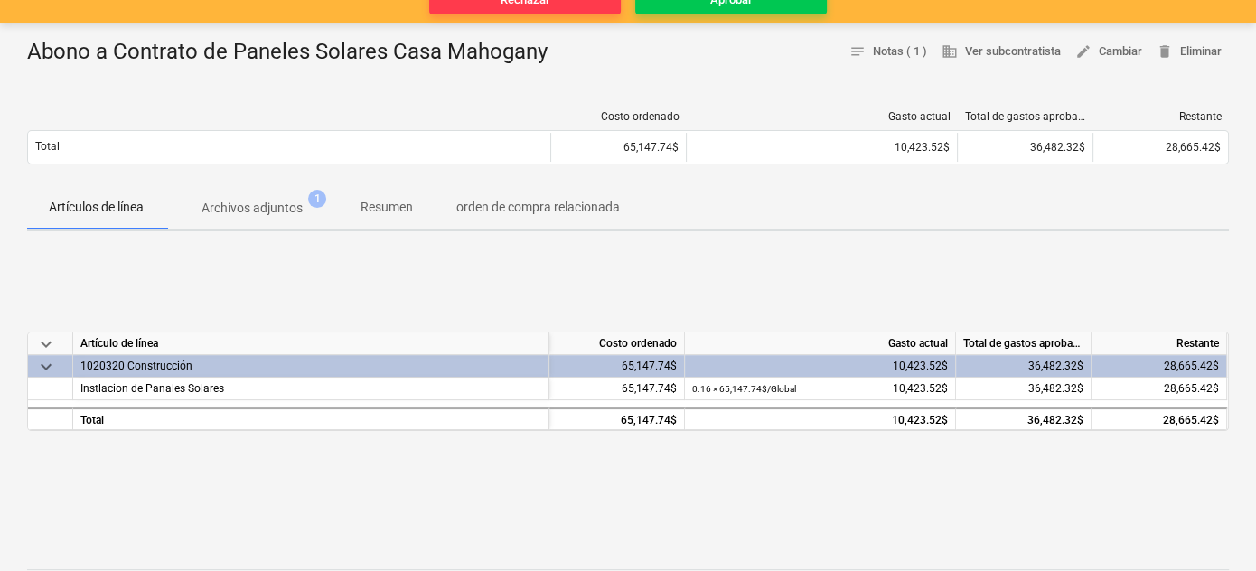
scroll to position [246, 0]
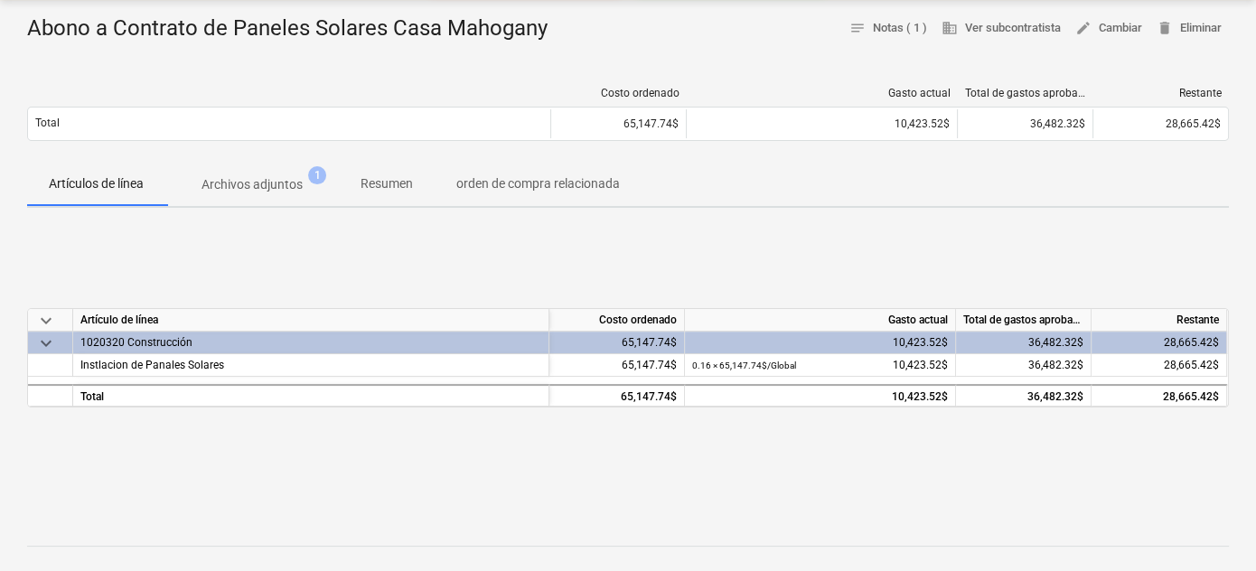
click at [267, 187] on p "Archivos adjuntos" at bounding box center [251, 184] width 101 height 19
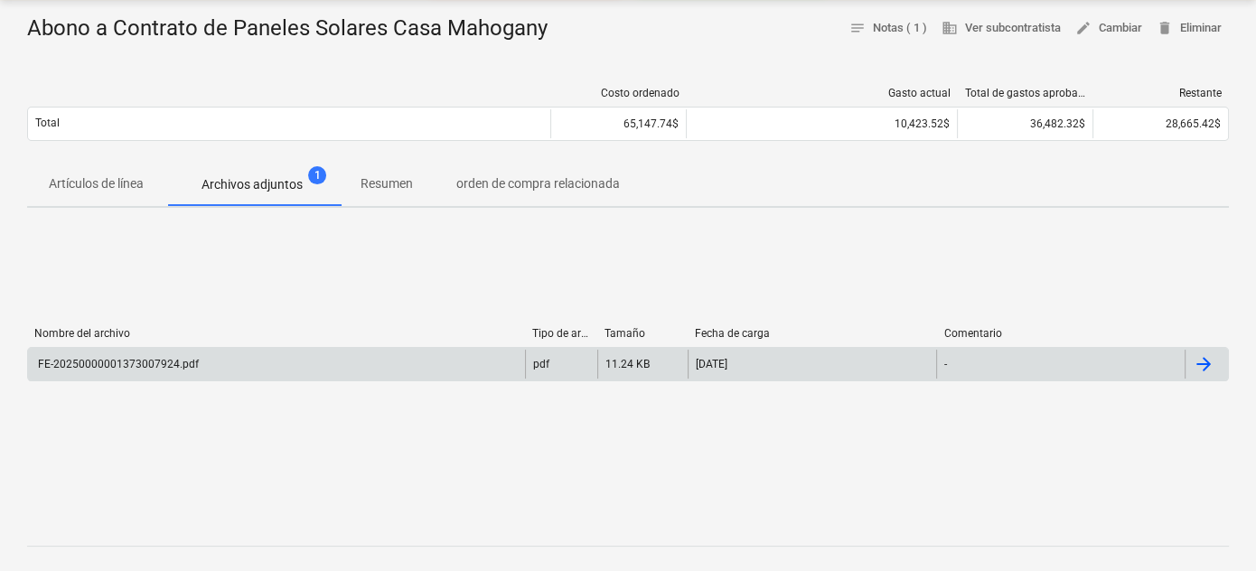
click at [127, 361] on div "FE-20250000001373007924.pdf" at bounding box center [117, 364] width 164 height 13
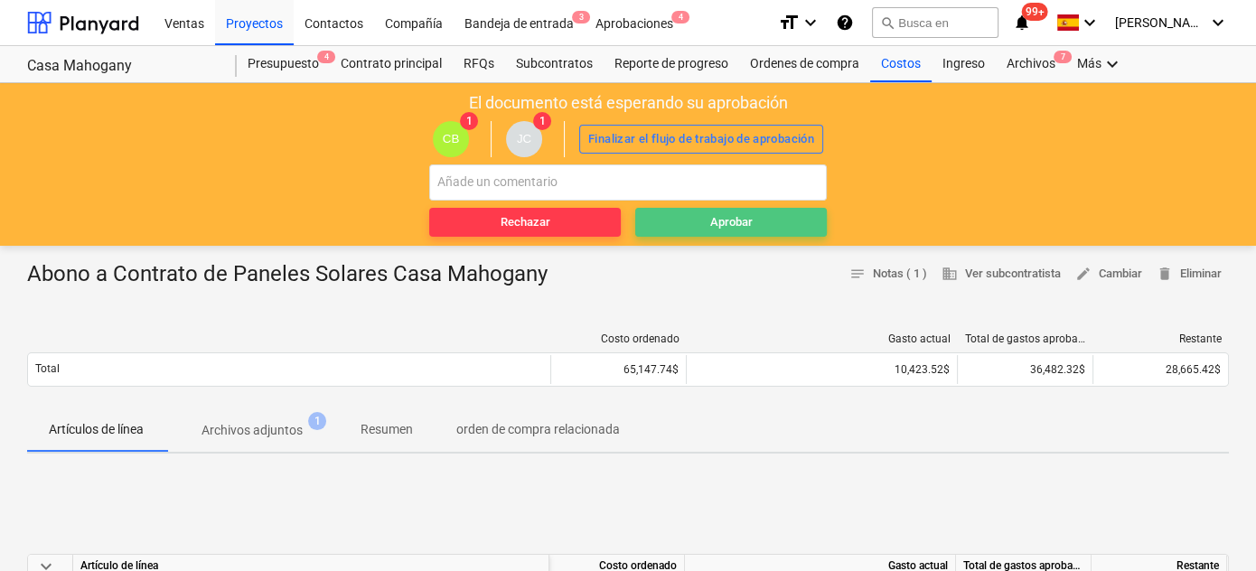
click at [785, 226] on span "Aprobar" at bounding box center [730, 222] width 177 height 21
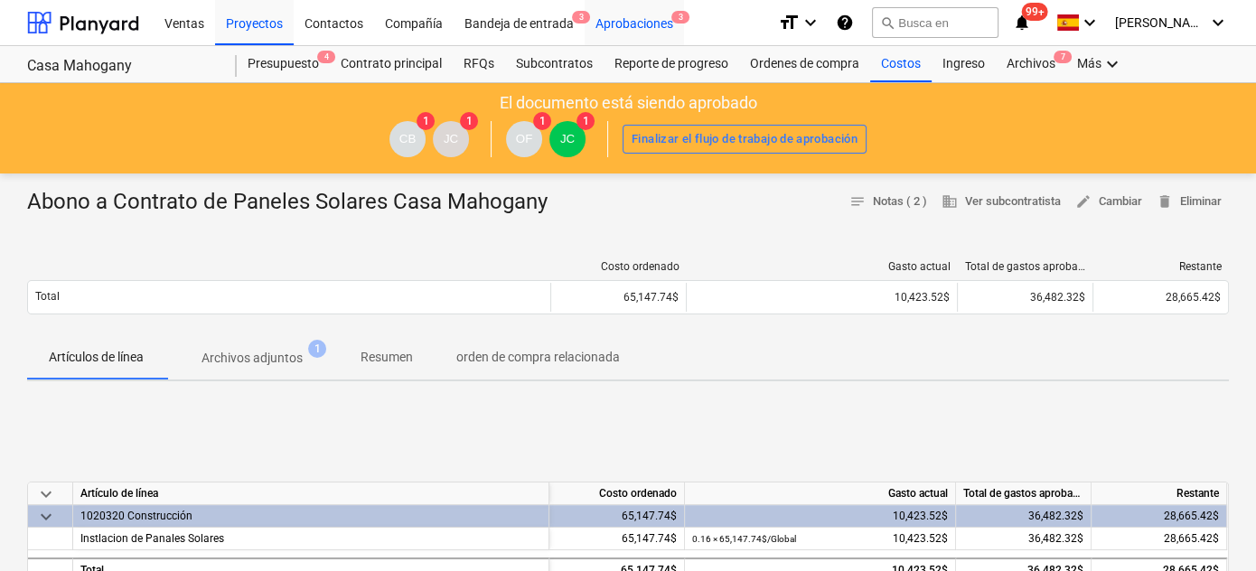
click at [636, 25] on div "Aprobaciones 3" at bounding box center [634, 22] width 99 height 46
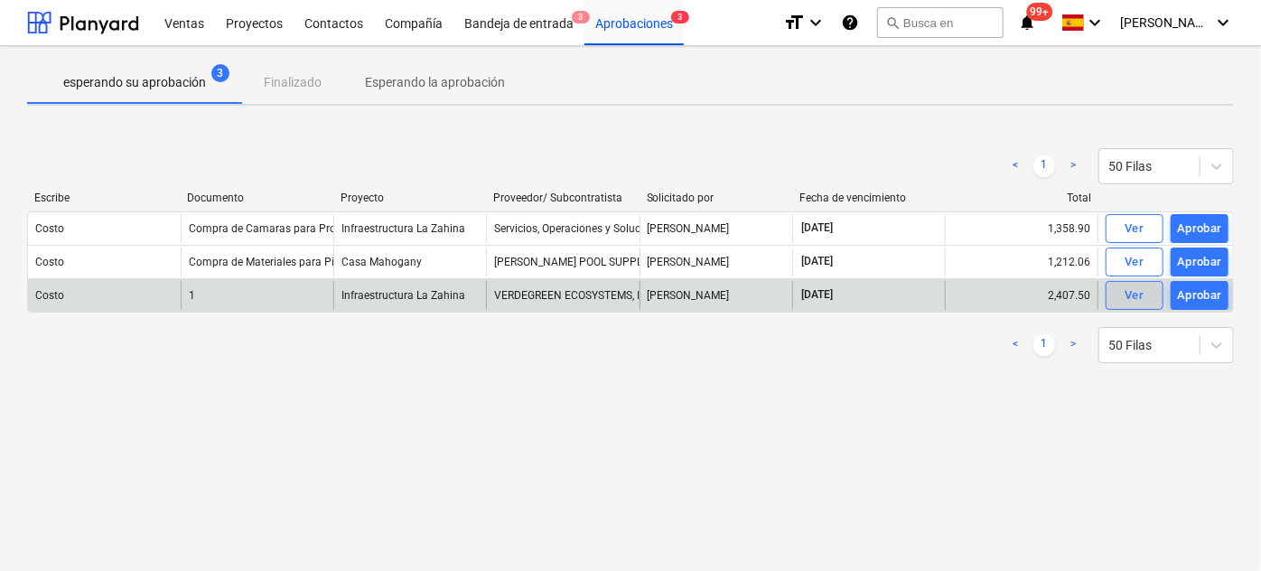
click at [1126, 295] on div "Ver" at bounding box center [1134, 296] width 19 height 21
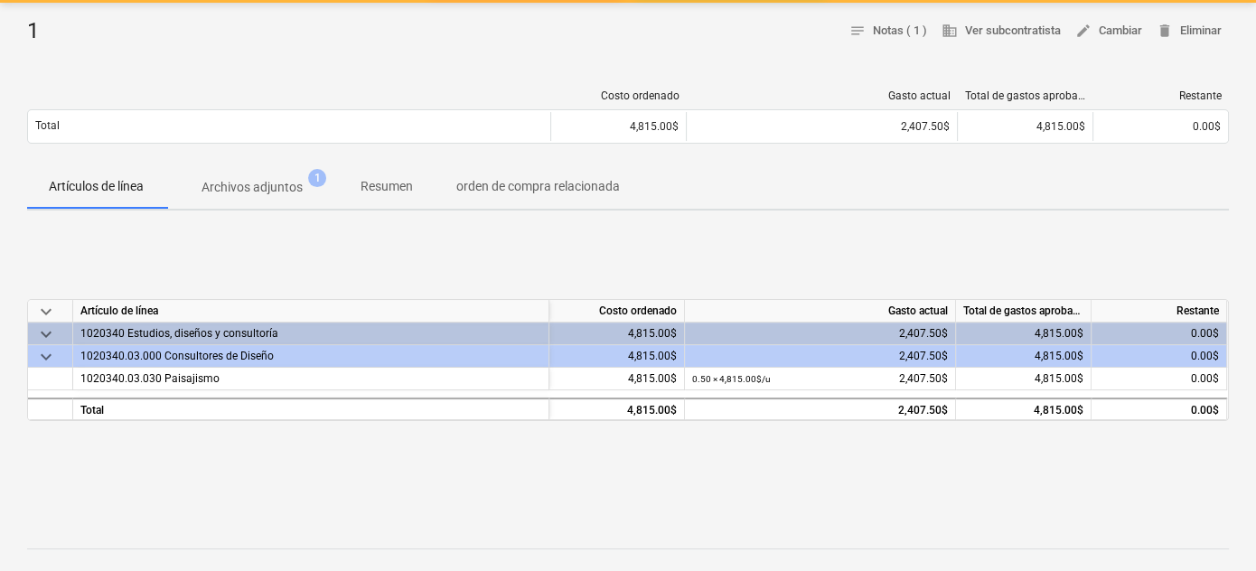
scroll to position [246, 0]
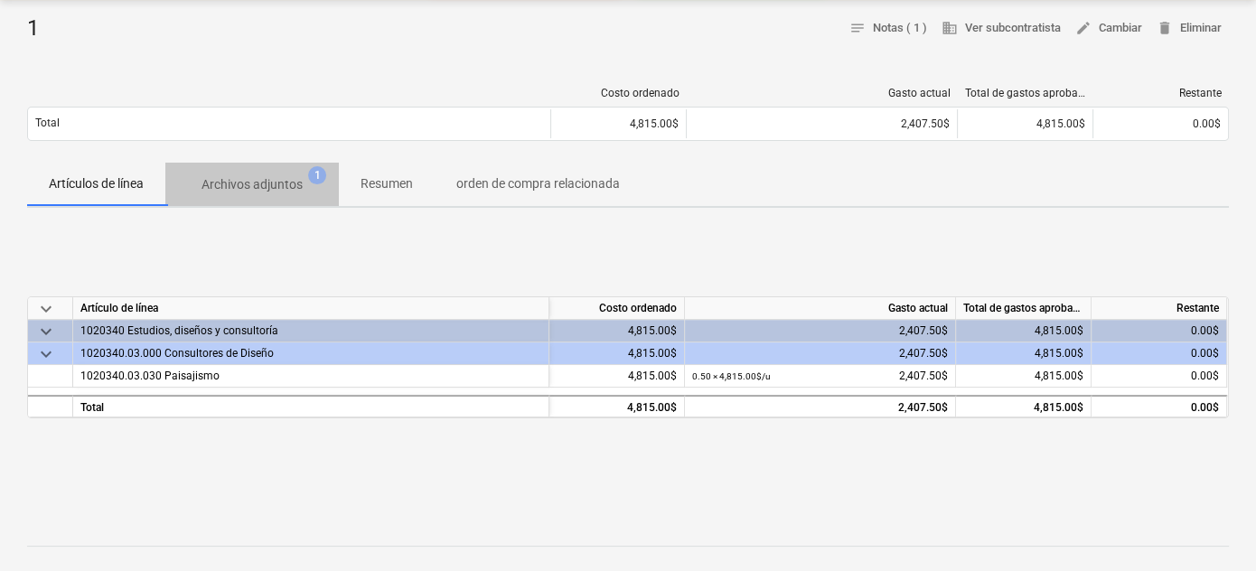
click at [262, 180] on p "Archivos adjuntos" at bounding box center [251, 184] width 101 height 19
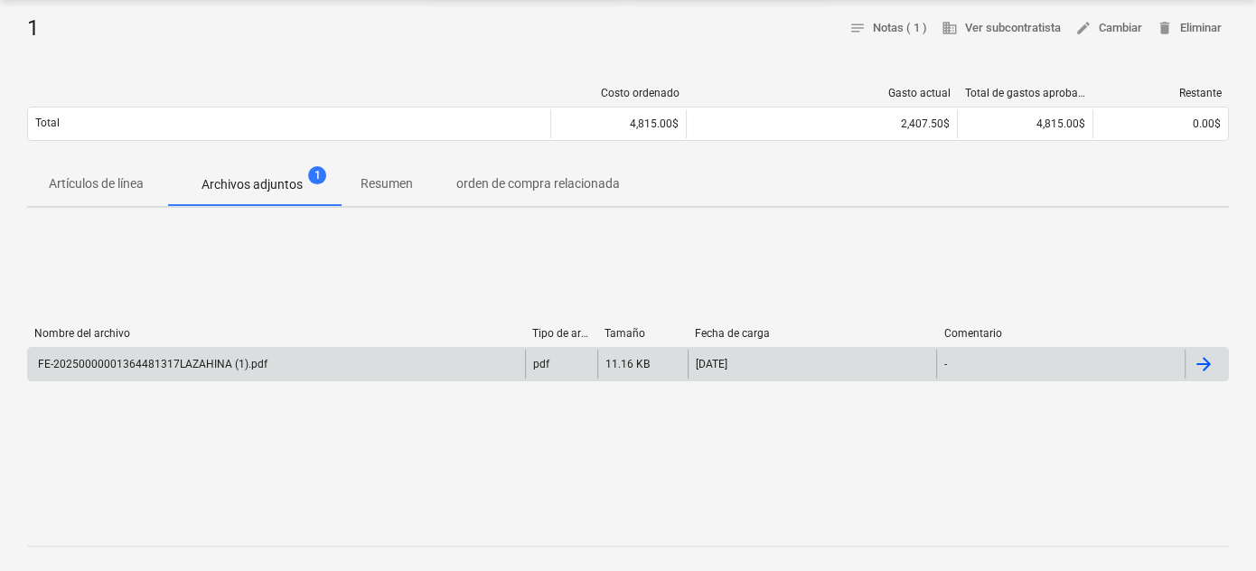
click at [168, 365] on div "FE-20250000001364481317LAZAHINA (1).pdf" at bounding box center [151, 364] width 232 height 13
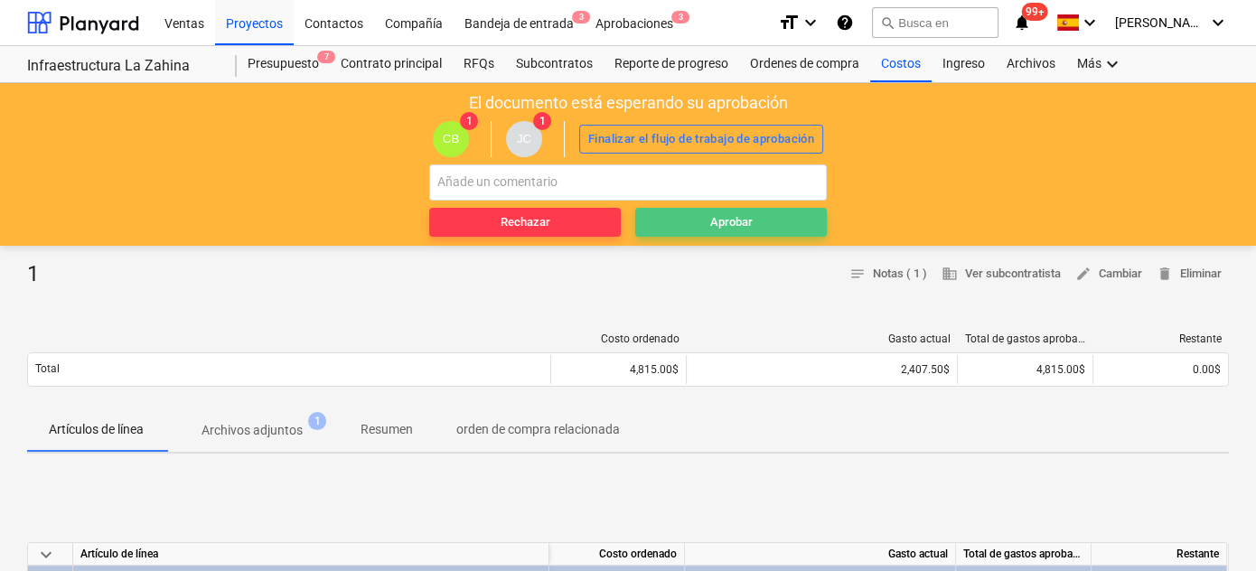
click at [742, 223] on div "Aprobar" at bounding box center [731, 222] width 42 height 21
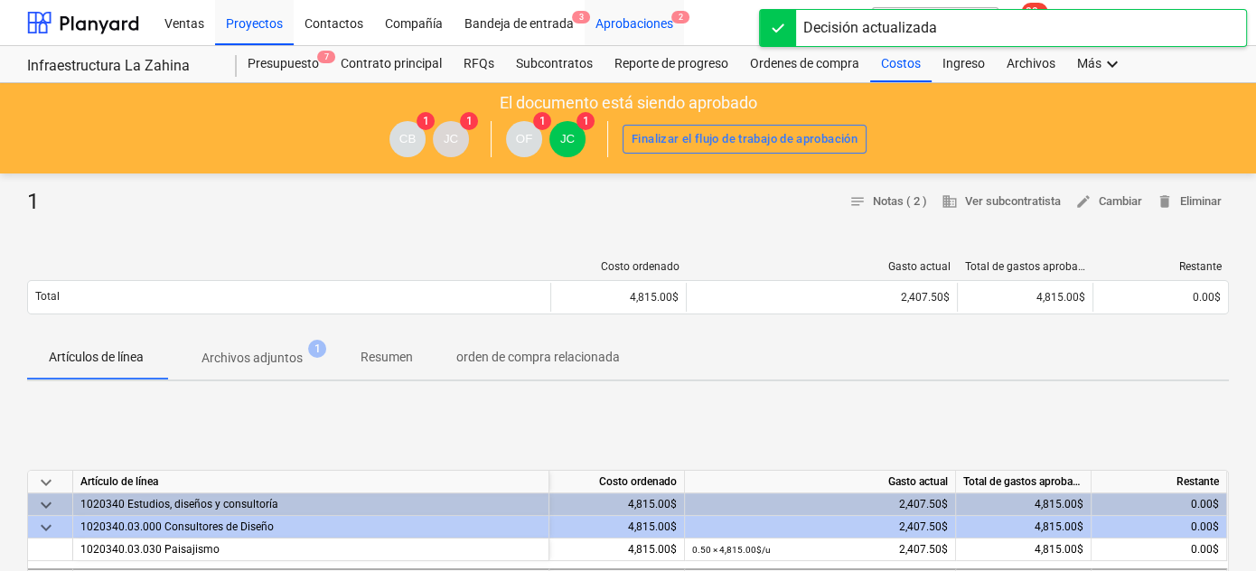
click at [659, 24] on div "Aprobaciones 2" at bounding box center [634, 22] width 99 height 46
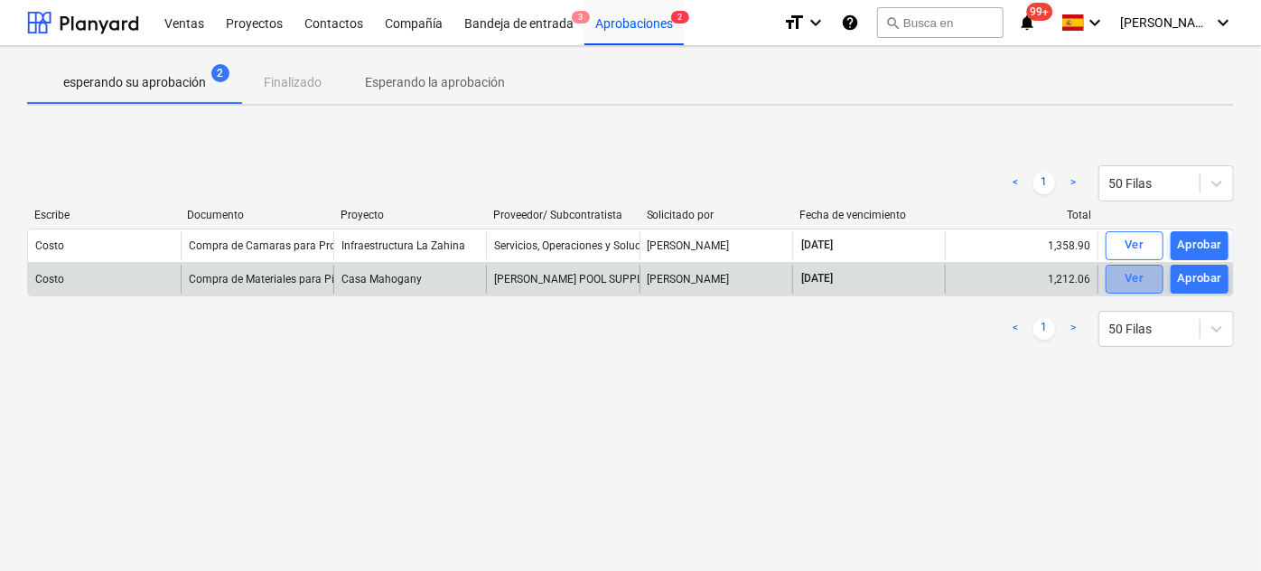
click at [1141, 277] on div "Ver" at bounding box center [1134, 278] width 19 height 21
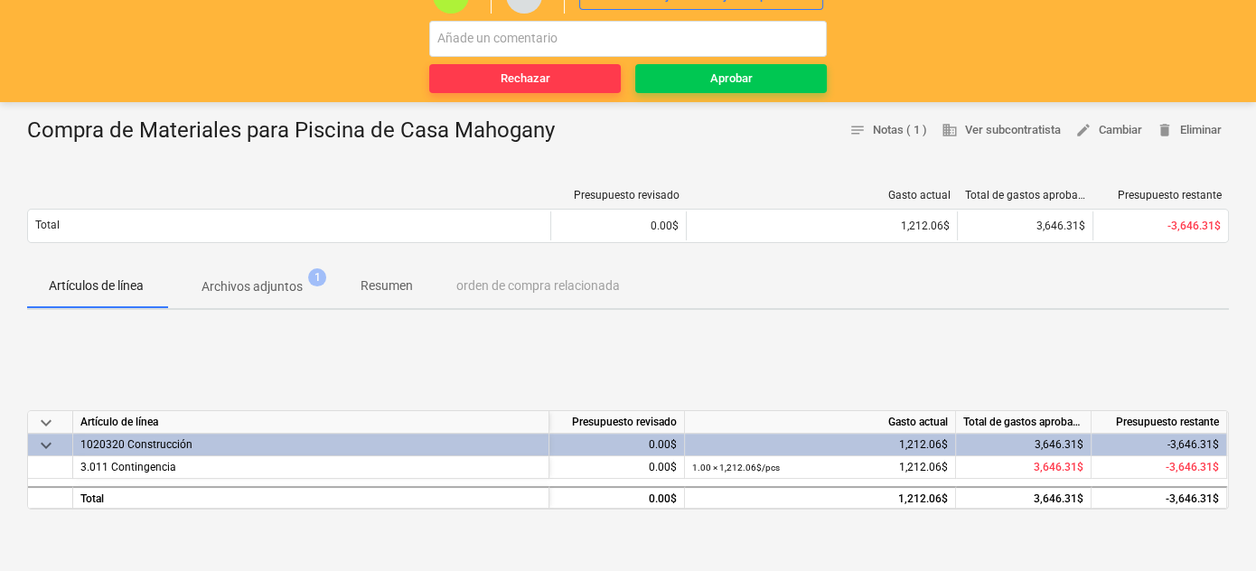
scroll to position [164, 0]
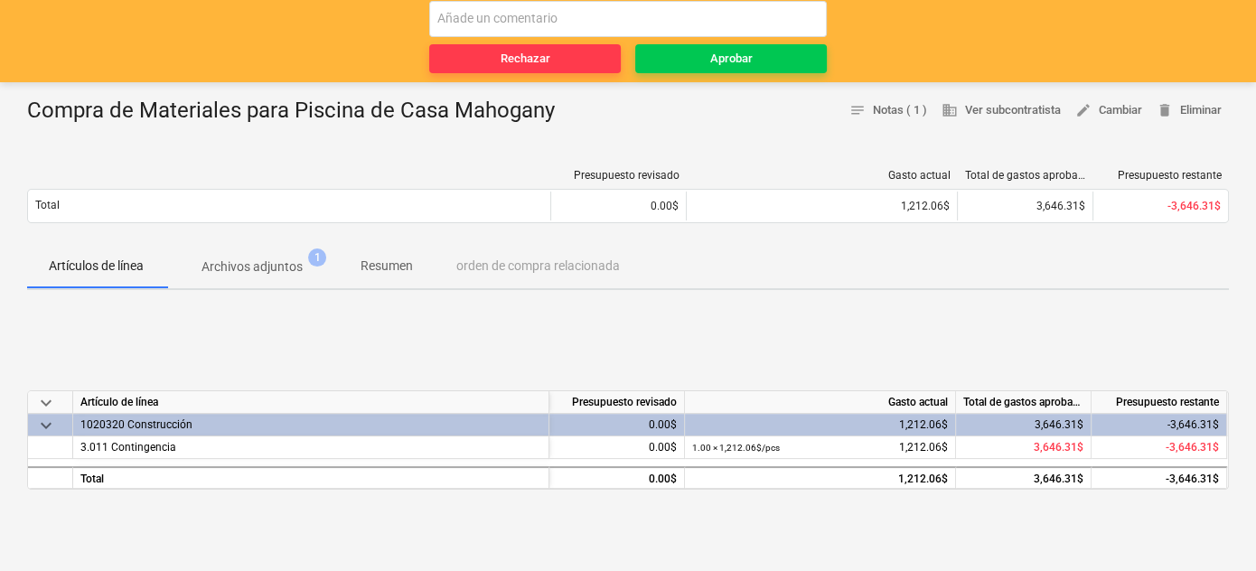
click at [267, 258] on p "Archivos adjuntos" at bounding box center [251, 267] width 101 height 19
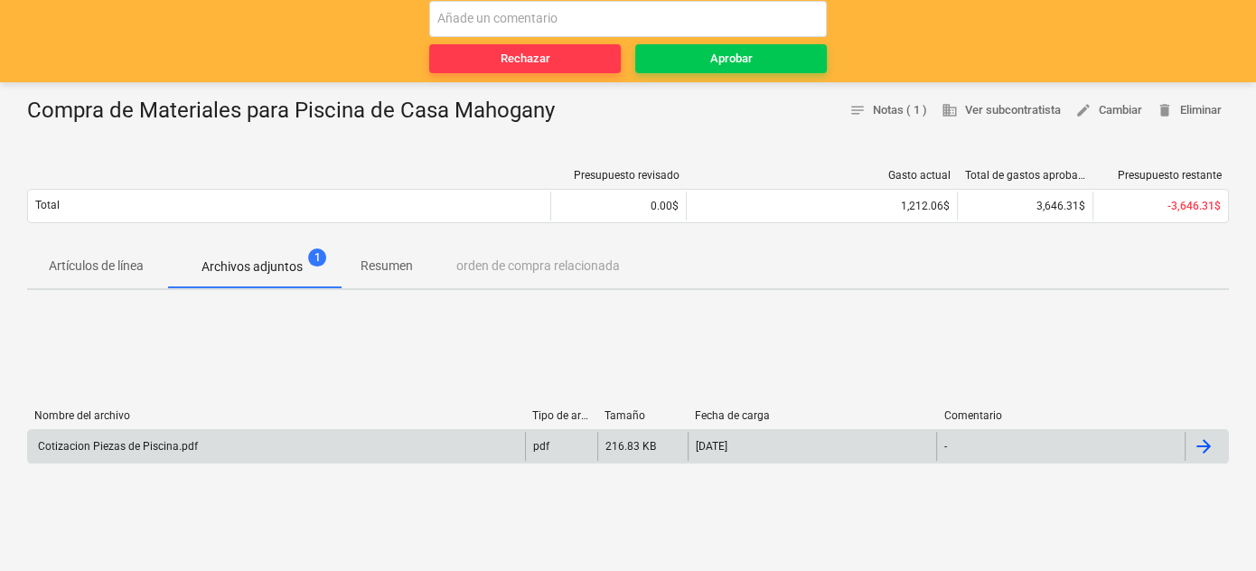
click at [158, 445] on div "Cotizacion Piezas de Piscina.pdf" at bounding box center [116, 446] width 163 height 13
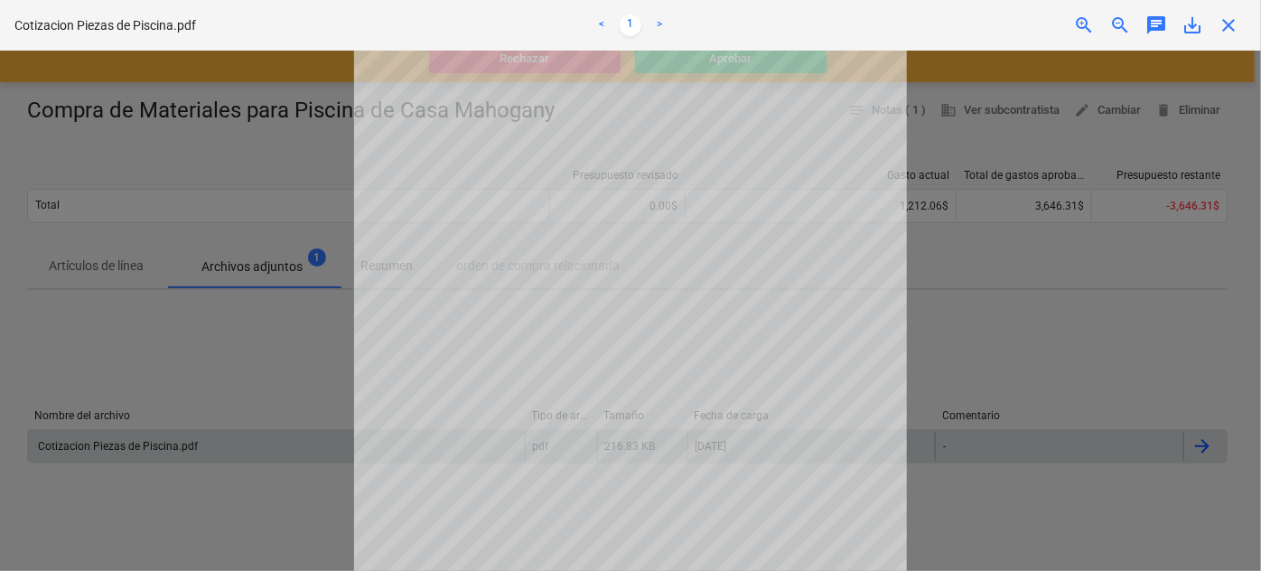
click at [313, 353] on div at bounding box center [630, 311] width 1261 height 520
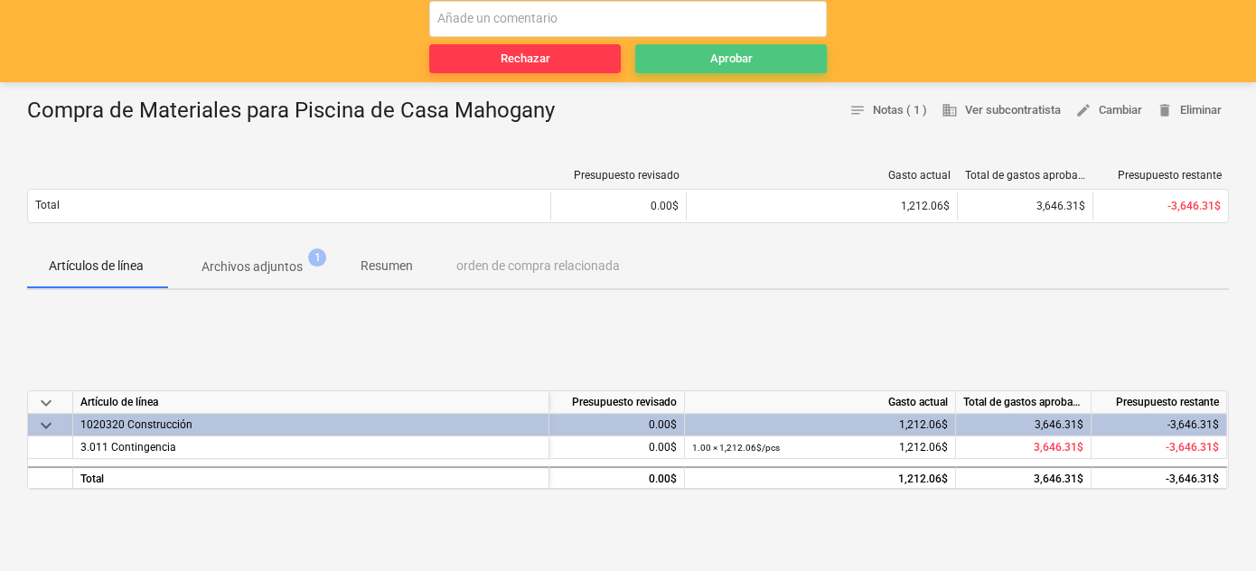
click at [761, 60] on span "Aprobar" at bounding box center [730, 59] width 177 height 21
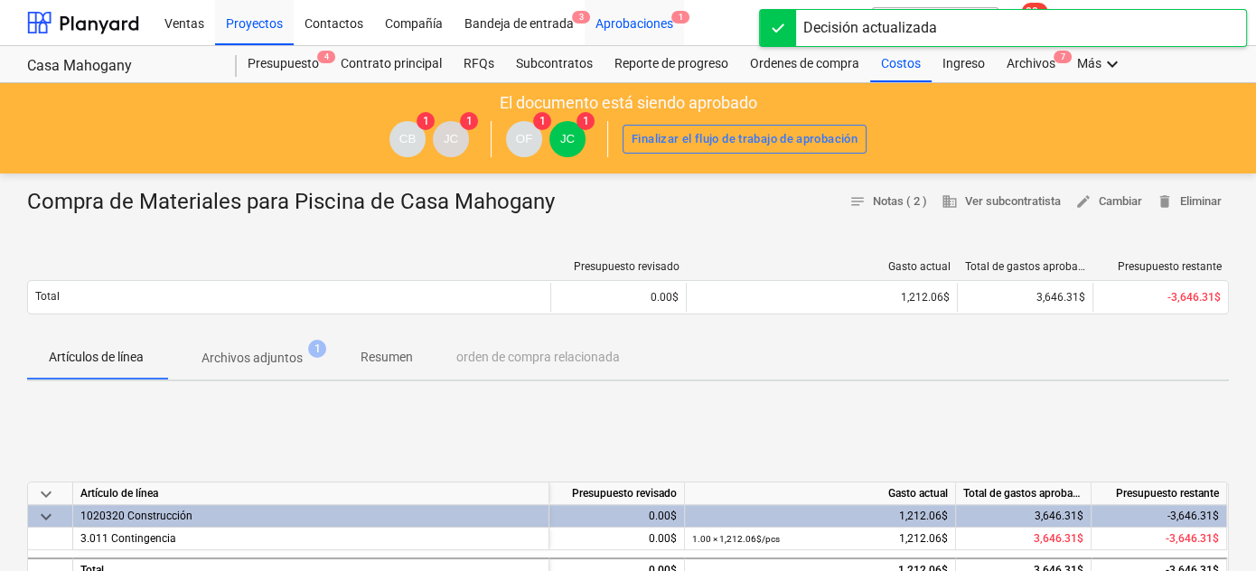
click at [643, 25] on div "Aprobaciones 1" at bounding box center [634, 22] width 99 height 46
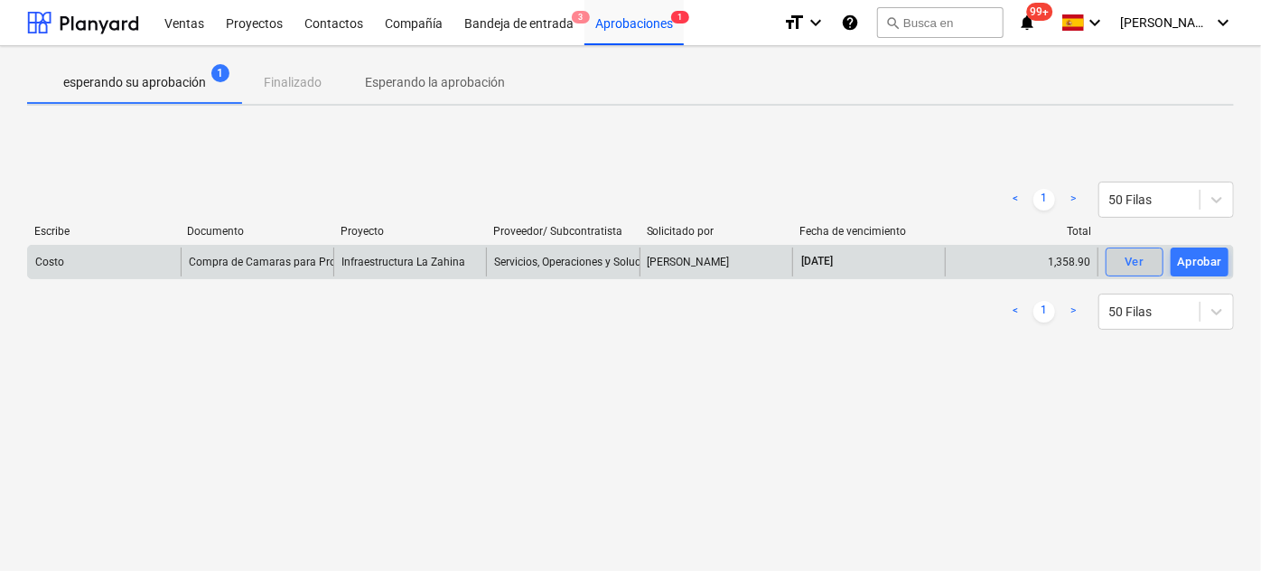
click at [1137, 264] on div "Ver" at bounding box center [1134, 262] width 19 height 21
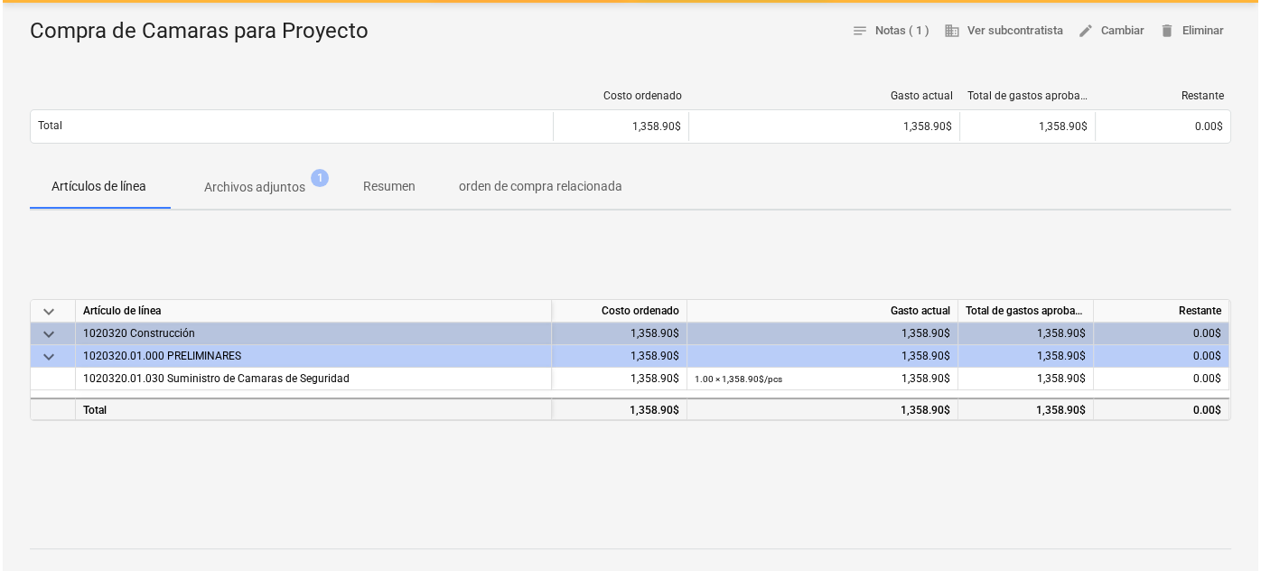
scroll to position [246, 0]
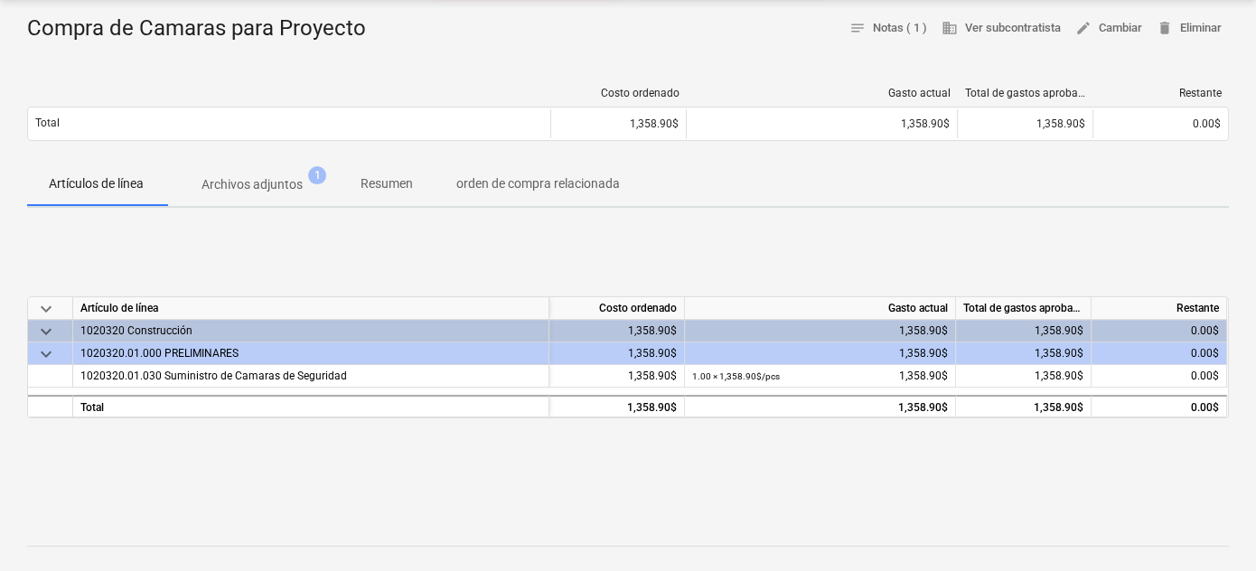
click at [275, 183] on p "Archivos adjuntos" at bounding box center [251, 184] width 101 height 19
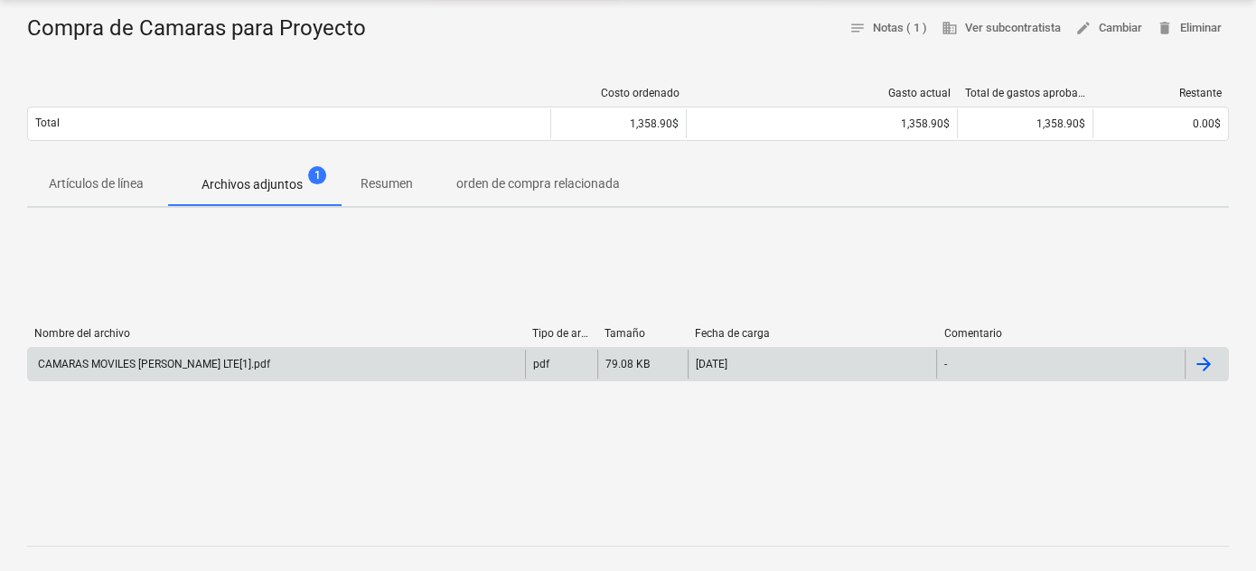
click at [168, 352] on div "CAMARAS MOVILES [PERSON_NAME] LTE[1].pdf" at bounding box center [276, 364] width 497 height 29
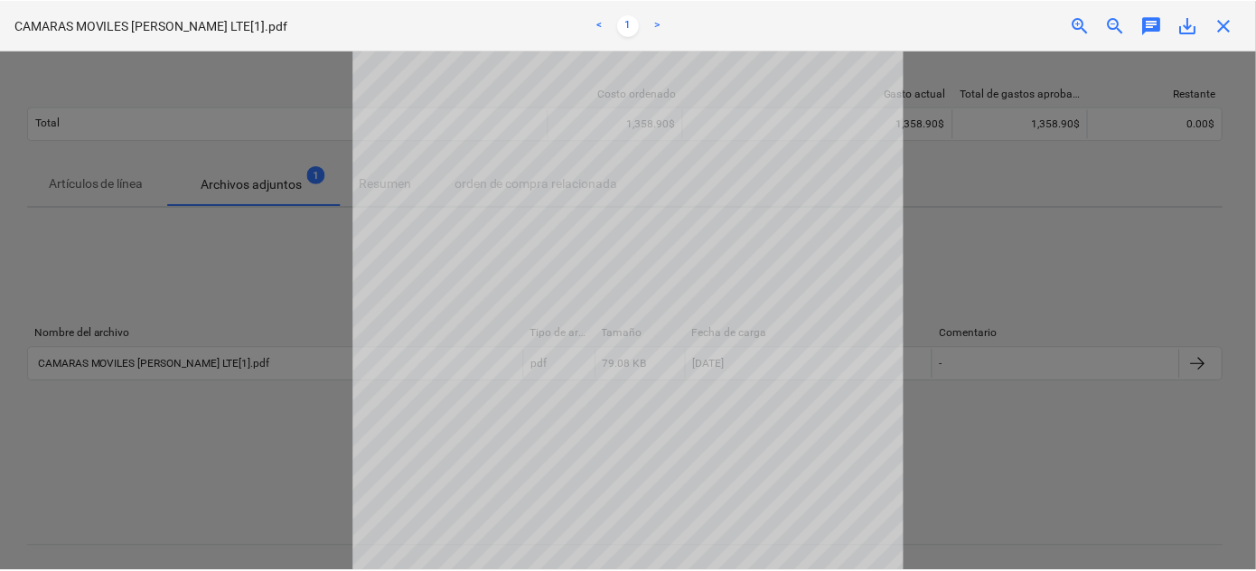
scroll to position [199, 0]
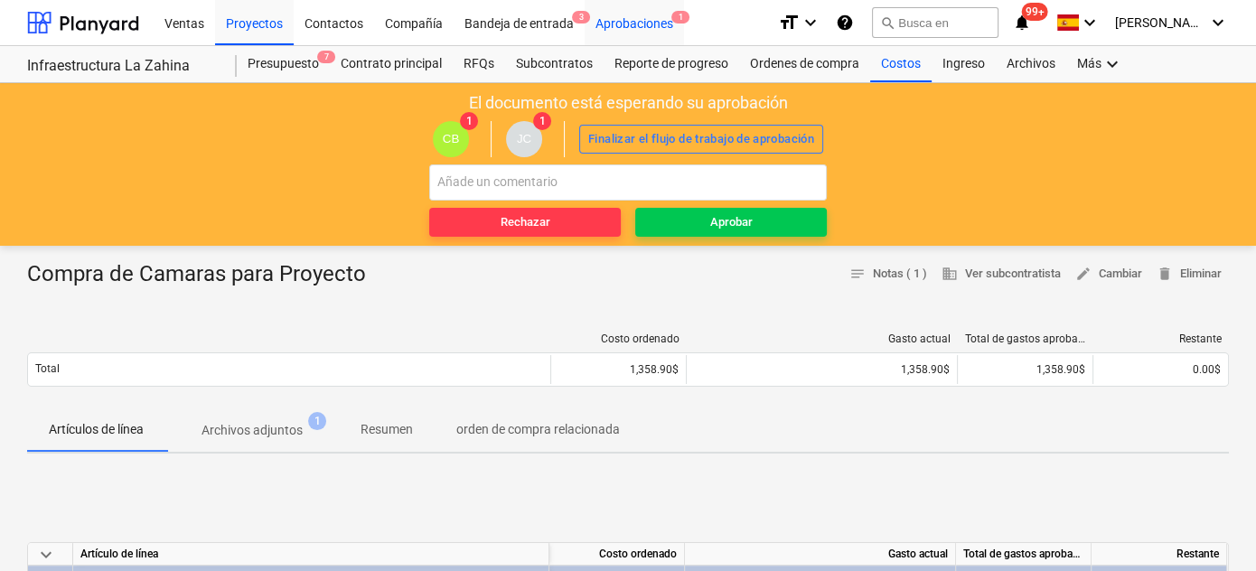
click at [634, 21] on div "Aprobaciones 1" at bounding box center [634, 22] width 99 height 46
